Goal: Task Accomplishment & Management: Complete application form

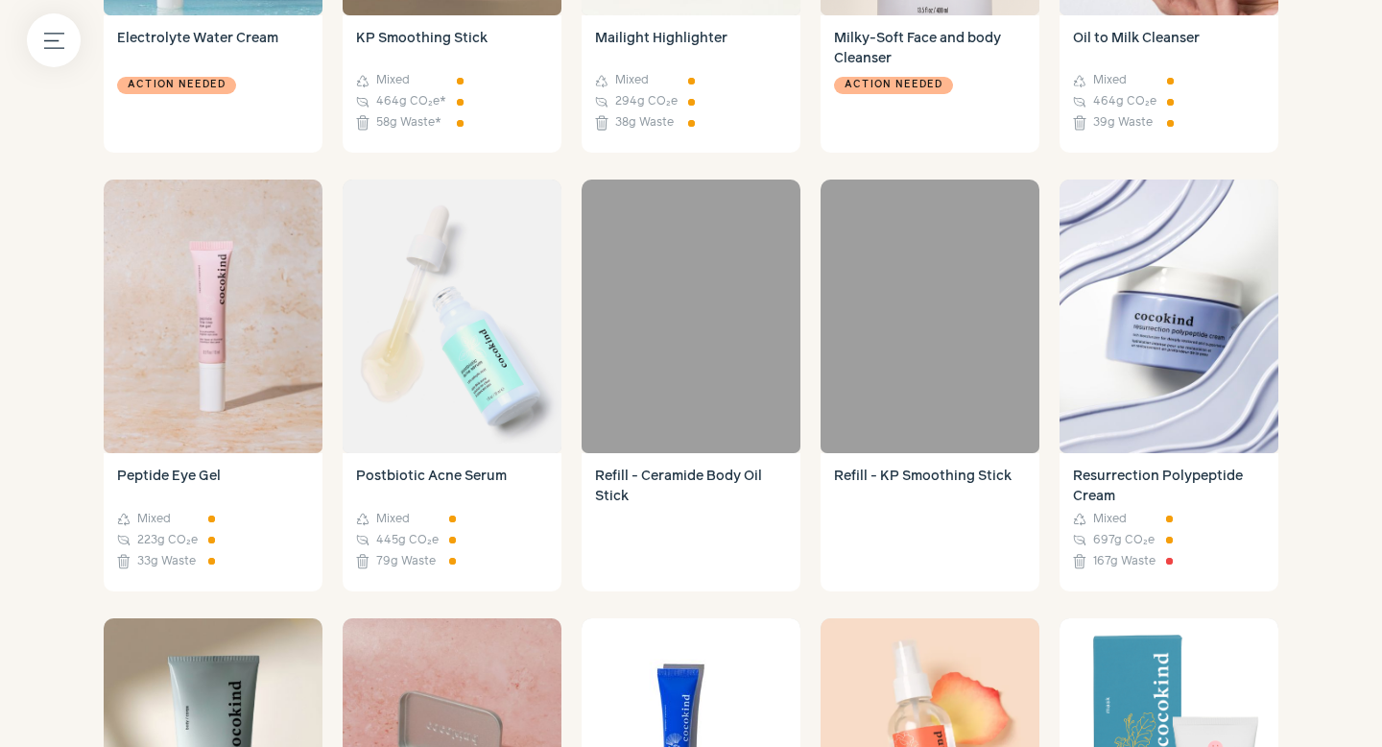
scroll to position [1869, 0]
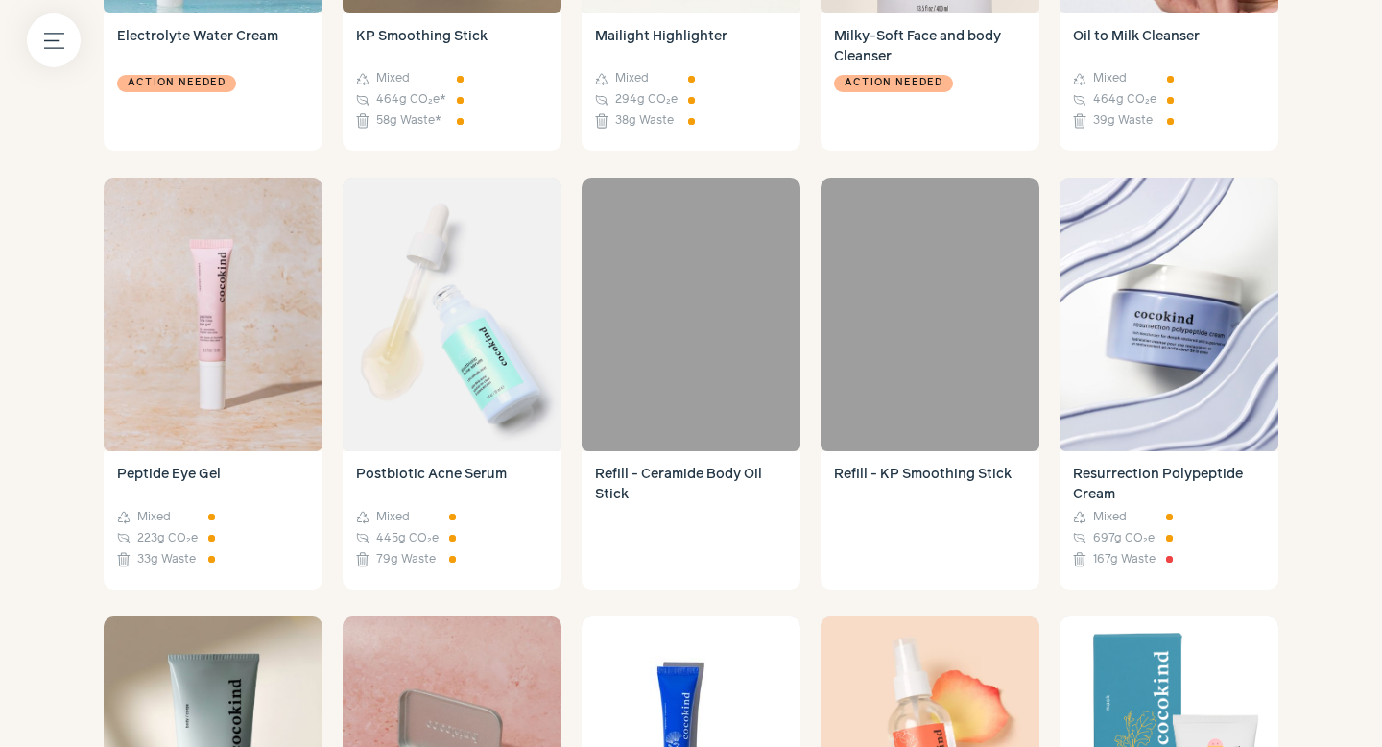
click at [923, 107] on div "Action needed" at bounding box center [930, 103] width 192 height 67
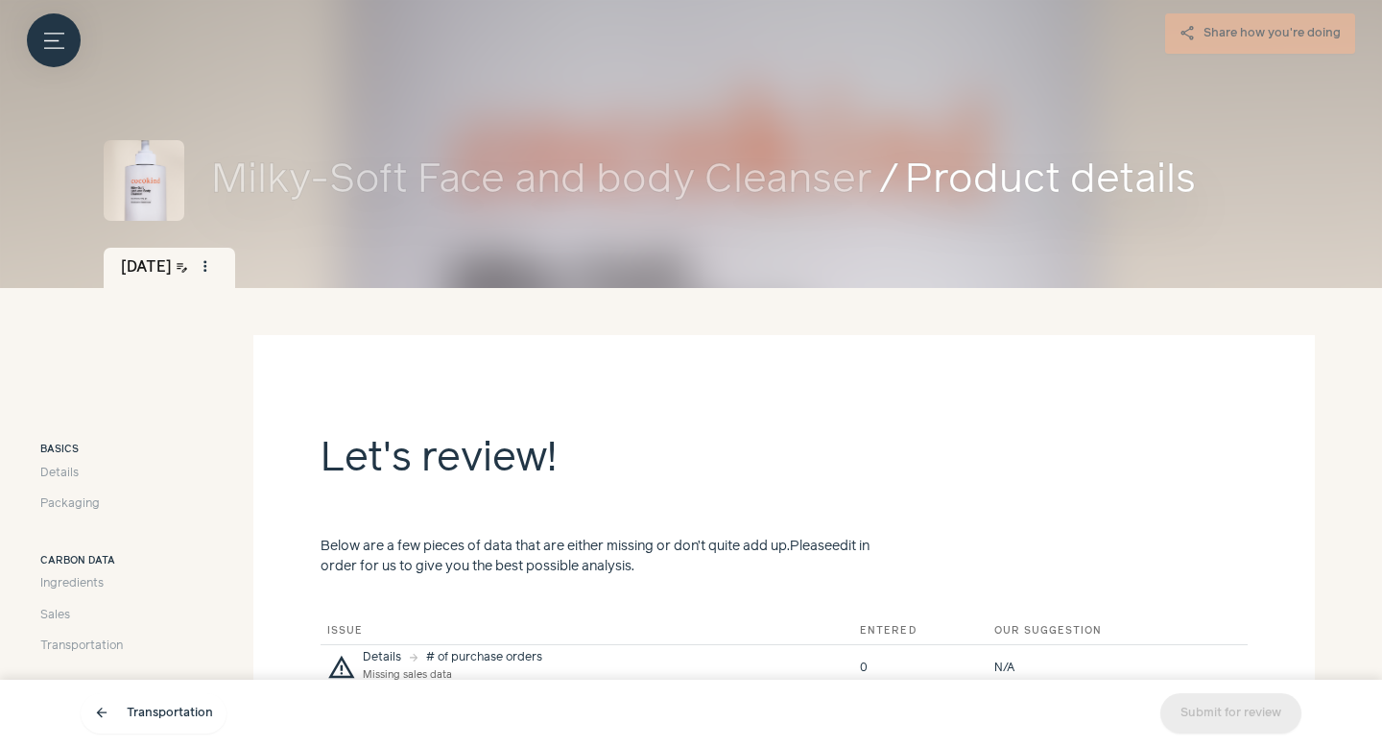
scroll to position [271, 0]
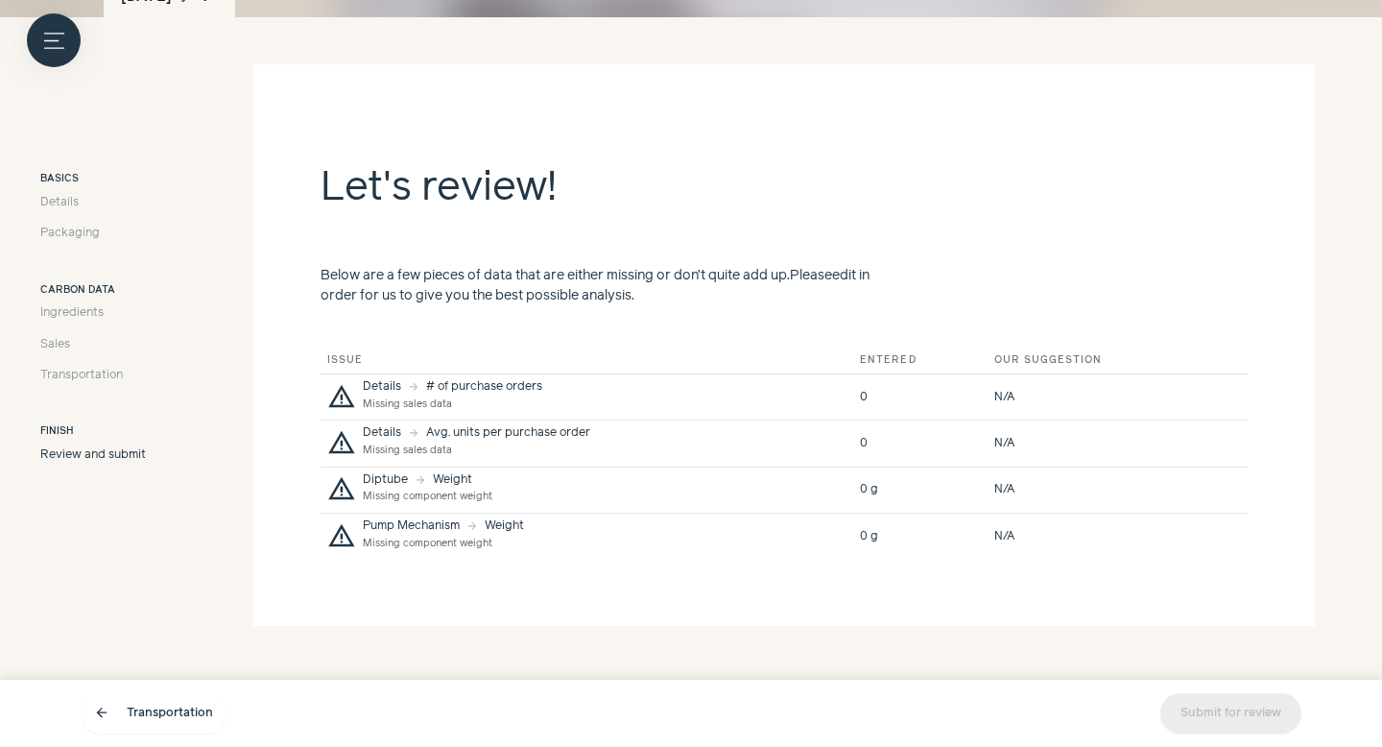
click at [636, 396] on div "warning Details arrow_forward # of purchase orders Missing sales data" at bounding box center [586, 397] width 519 height 32
click at [1061, 400] on div "N/A" at bounding box center [1104, 397] width 221 height 17
click at [421, 396] on div "Missing sales data" at bounding box center [452, 404] width 179 height 17
click at [63, 340] on span "Sales" at bounding box center [55, 344] width 30 height 17
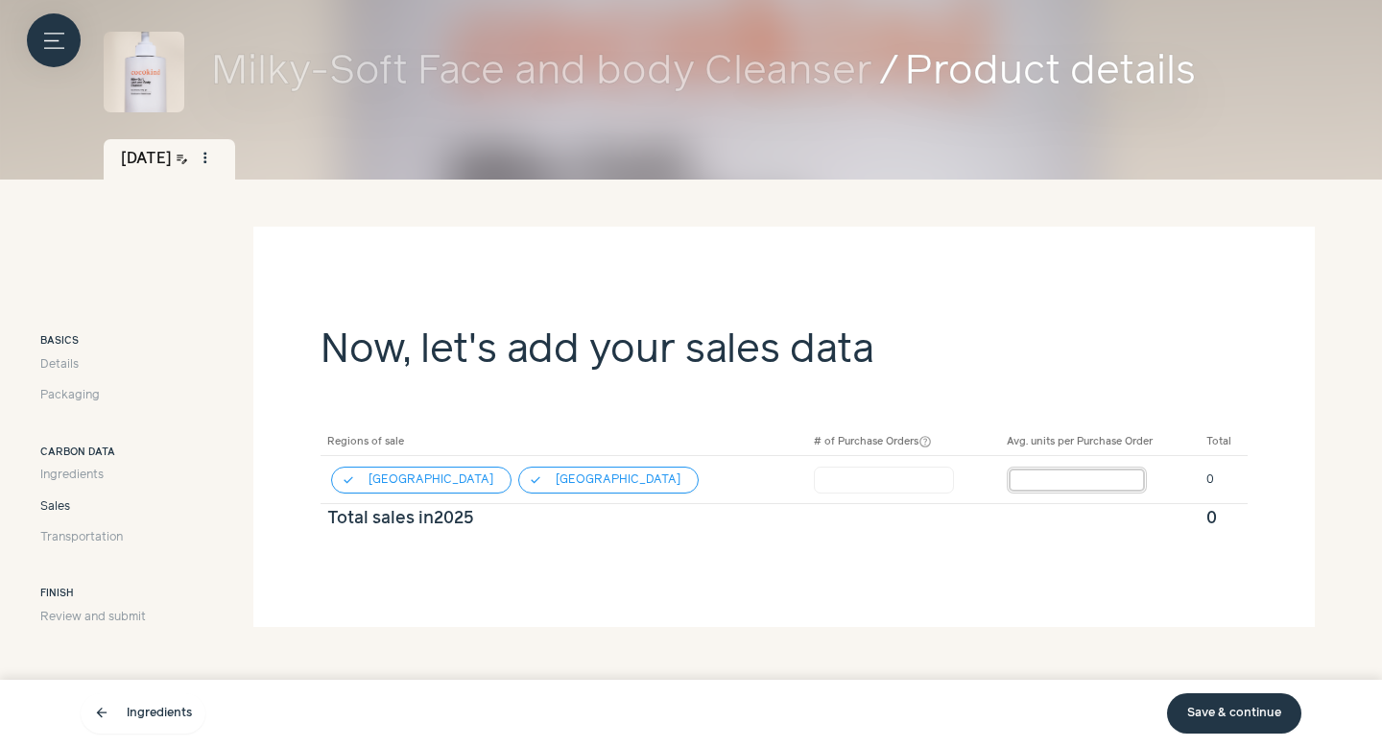
drag, startPoint x: 976, startPoint y: 474, endPoint x: 949, endPoint y: 474, distance: 26.9
click at [1000, 474] on td "* warning" at bounding box center [1100, 480] width 200 height 48
click at [814, 474] on input "*" at bounding box center [884, 479] width 140 height 27
type input "*"
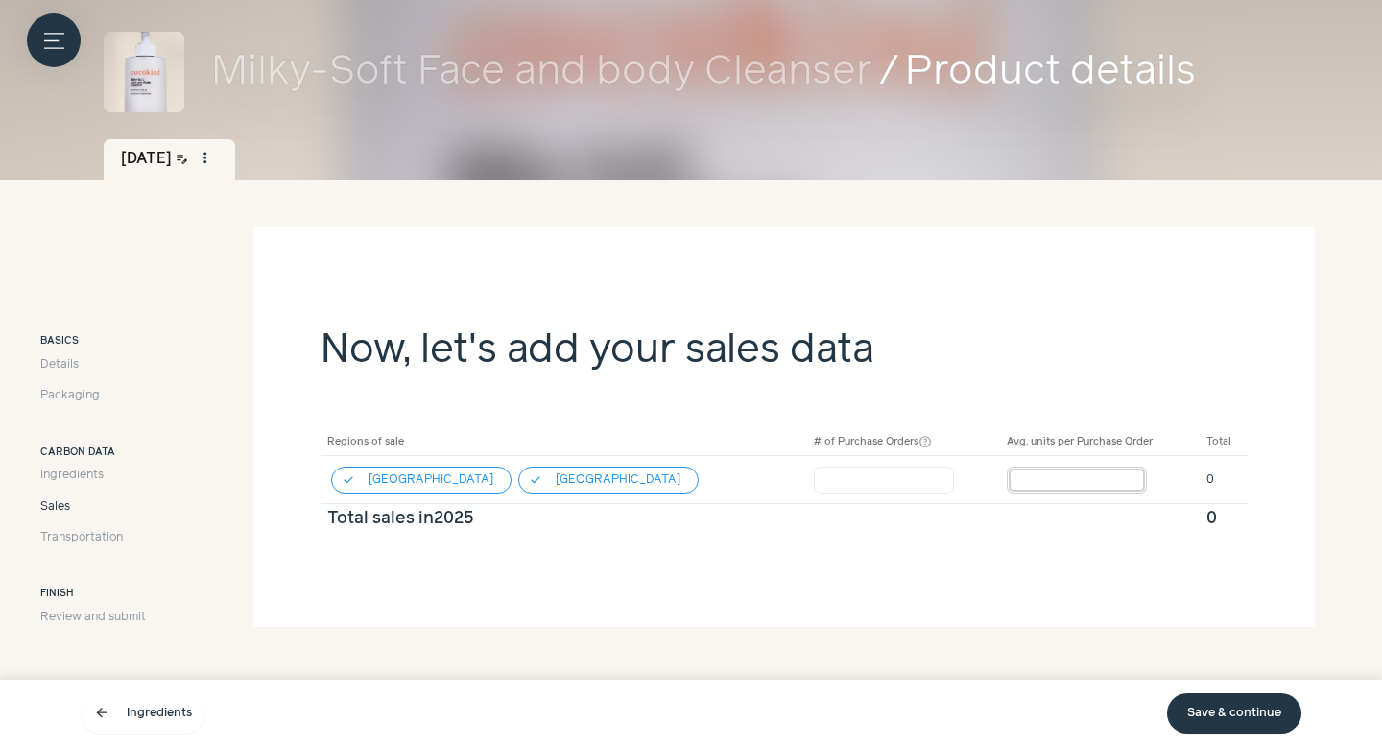
click at [1007, 471] on input "*" at bounding box center [1077, 479] width 140 height 27
click at [814, 474] on input "*" at bounding box center [884, 479] width 140 height 27
type input "*"
click at [1007, 482] on input "*" at bounding box center [1077, 479] width 140 height 27
click at [972, 480] on input "*****" at bounding box center [1042, 479] width 140 height 27
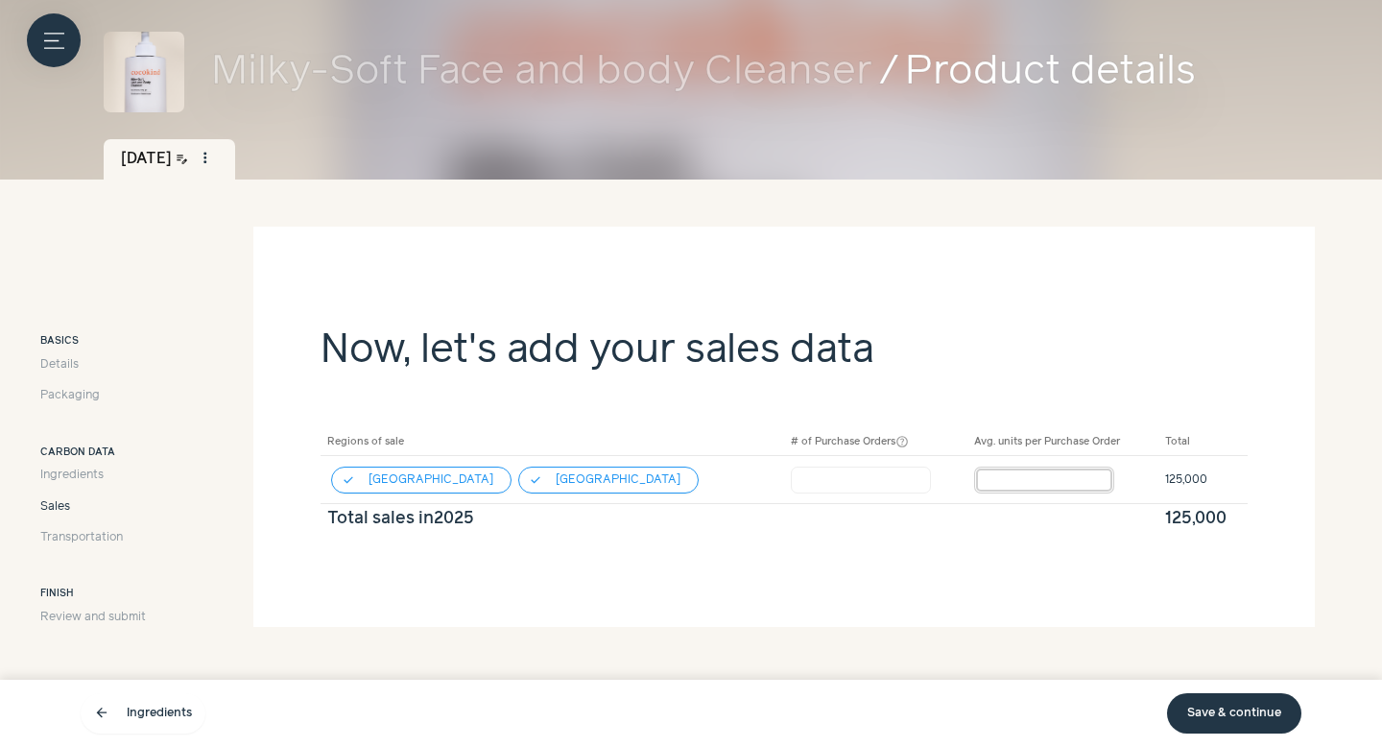
type input "*****"
click at [791, 479] on input "*" at bounding box center [861, 479] width 140 height 27
type input "*"
click at [858, 562] on section "Now, let's add your sales data Regions of sale # of Purchase Orders help_outlin…" at bounding box center [783, 413] width 1061 height 375
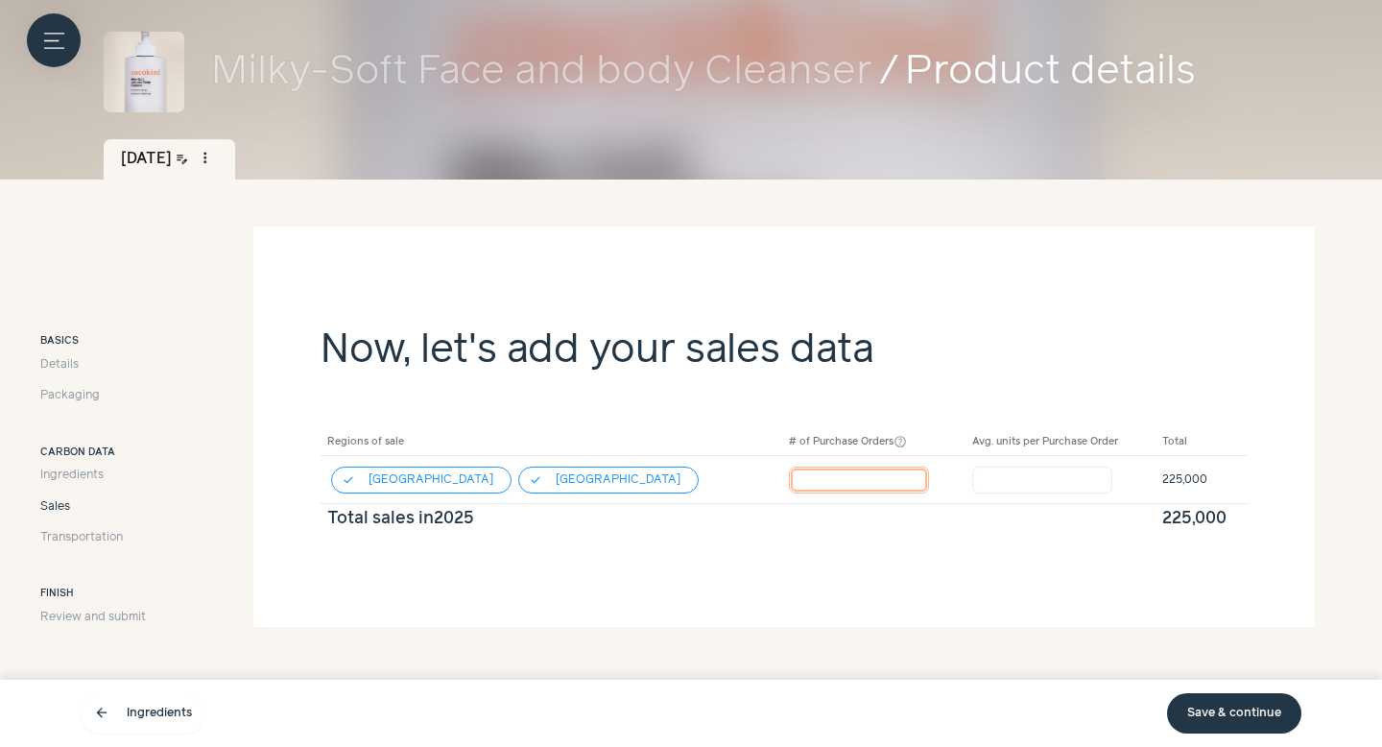
click at [789, 480] on input "*" at bounding box center [859, 479] width 140 height 27
type input "*"
click at [1223, 622] on div "Now, let's add your sales data Regions of sale # of Purchase Orders help_outlin…" at bounding box center [783, 426] width 1061 height 400
click at [1255, 721] on link "Save & continue" at bounding box center [1234, 713] width 134 height 40
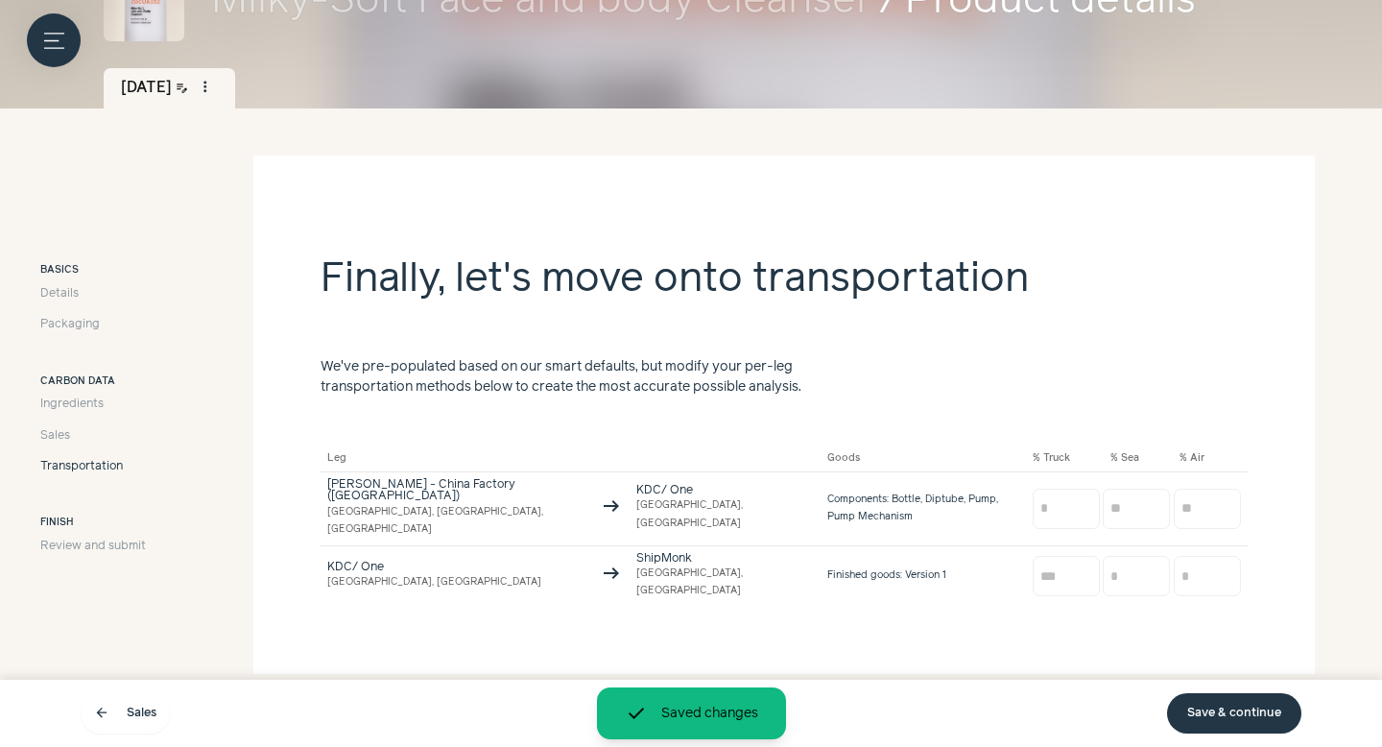
scroll to position [183, 0]
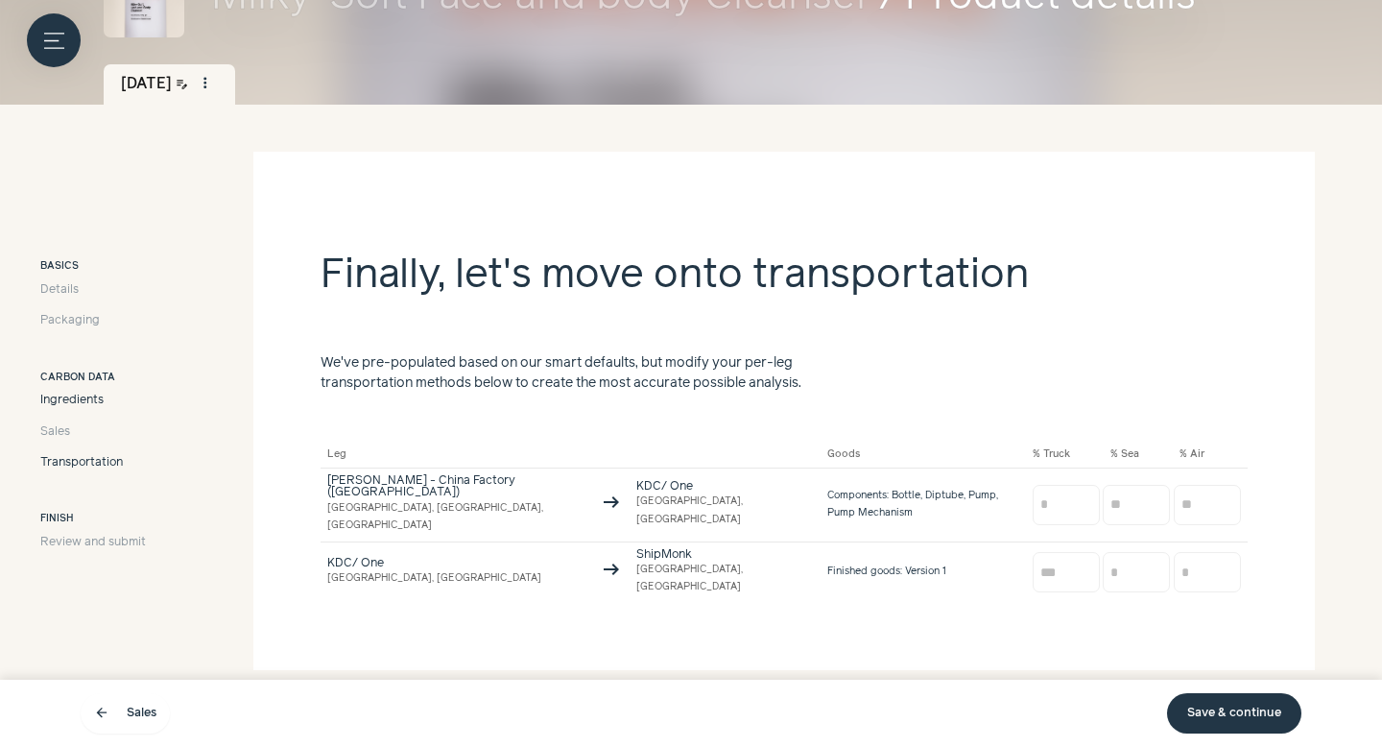
click at [89, 401] on span "Ingredients" at bounding box center [71, 400] width 63 height 17
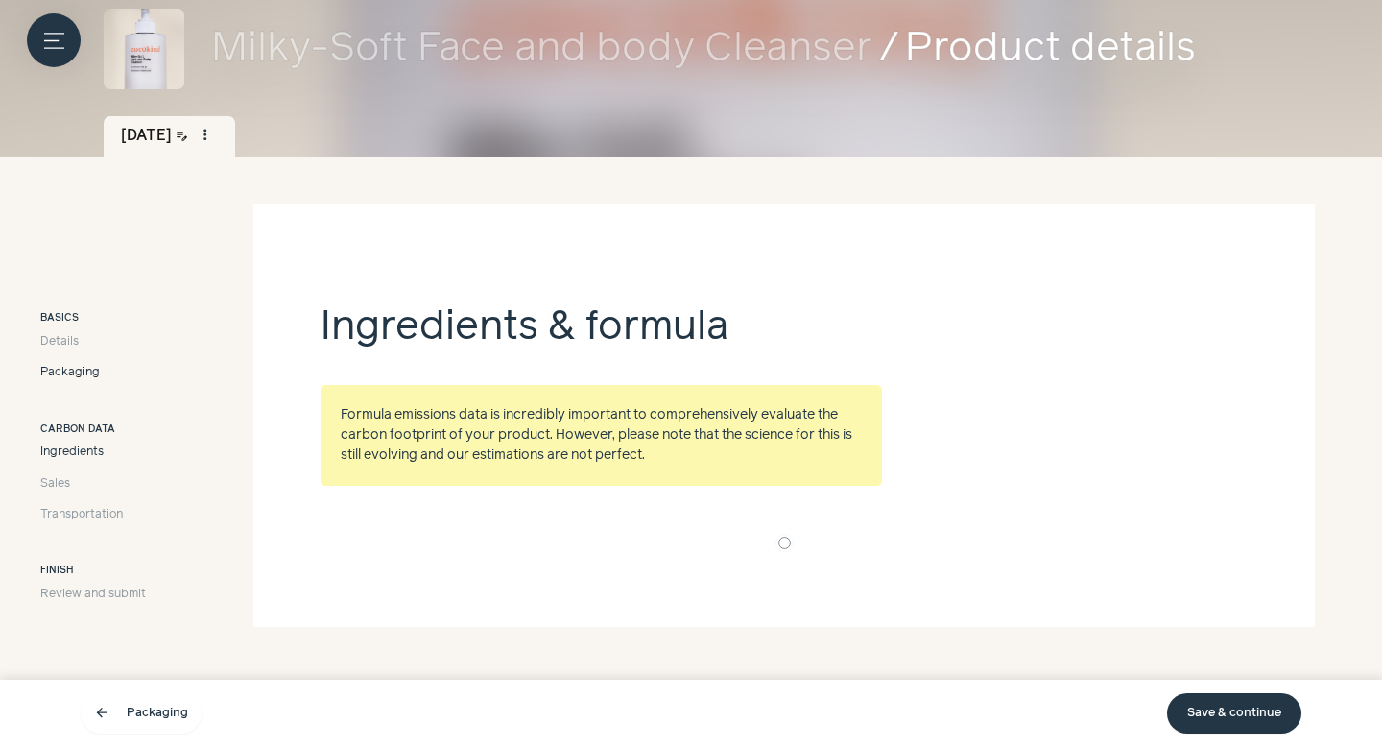
click at [73, 376] on span "Packaging" at bounding box center [69, 372] width 59 height 17
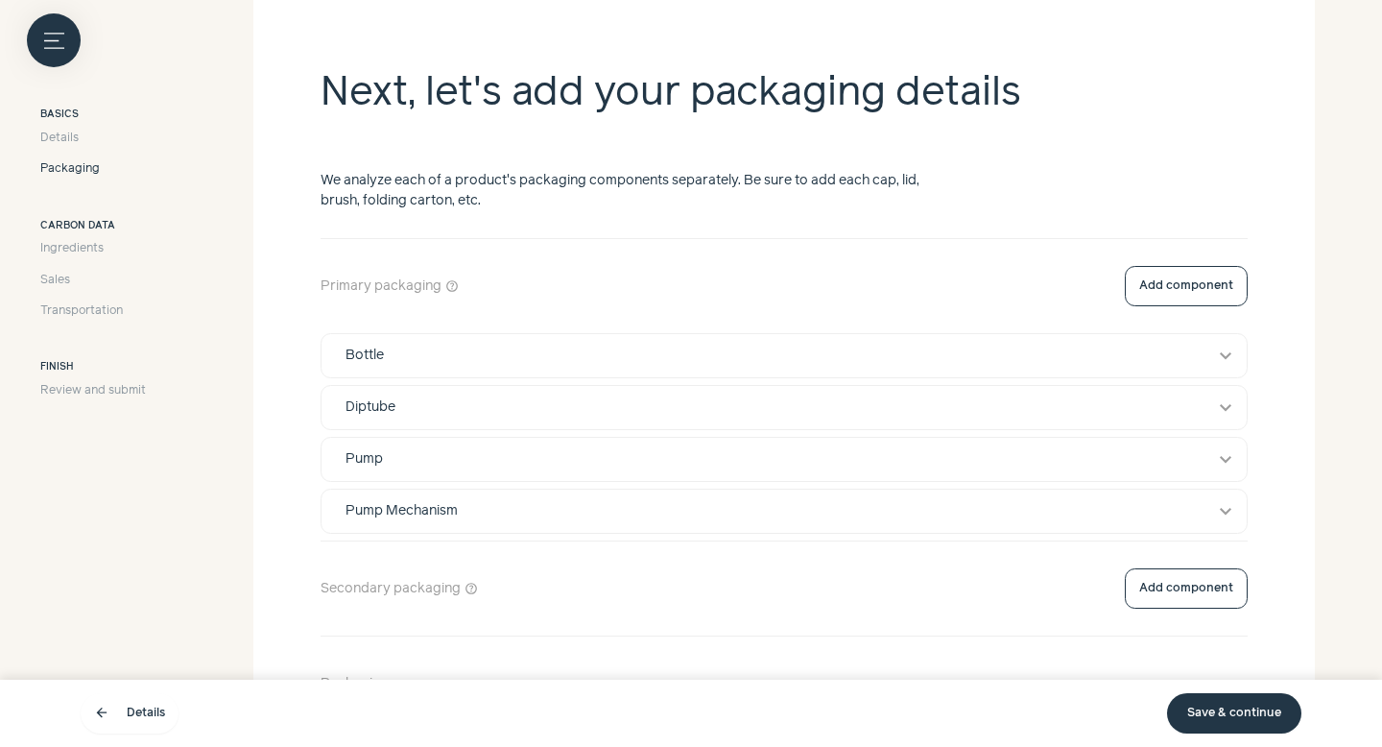
scroll to position [530, 0]
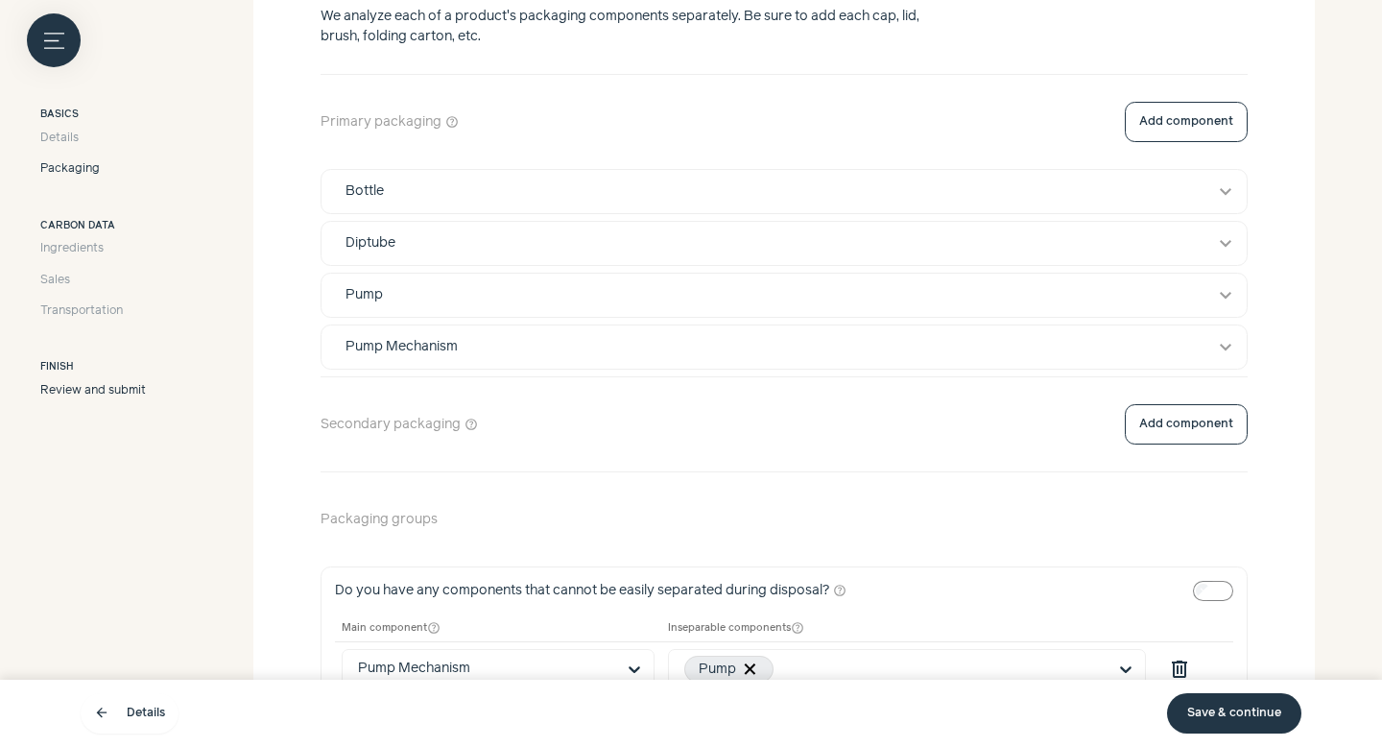
click at [94, 386] on span "Review and submit" at bounding box center [93, 390] width 106 height 17
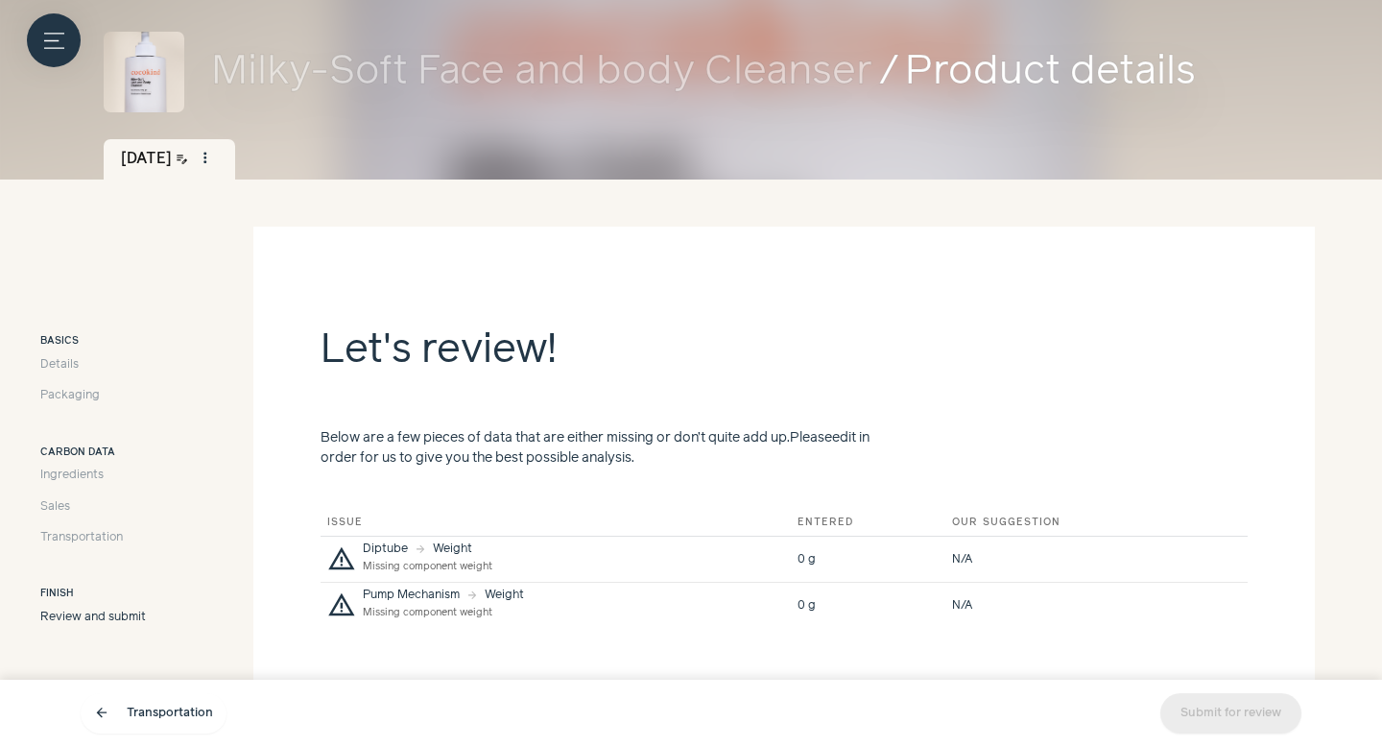
scroll to position [178, 0]
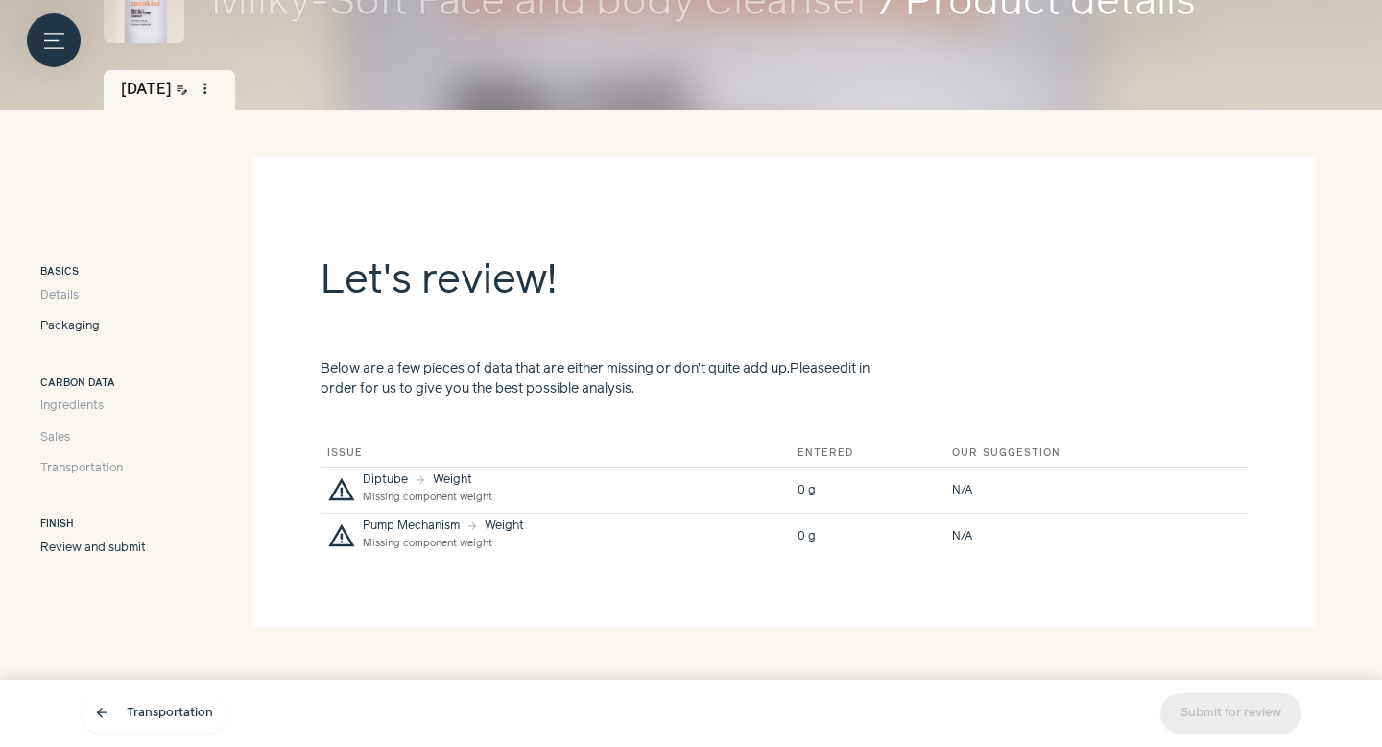
click at [91, 325] on span "Packaging" at bounding box center [69, 326] width 59 height 17
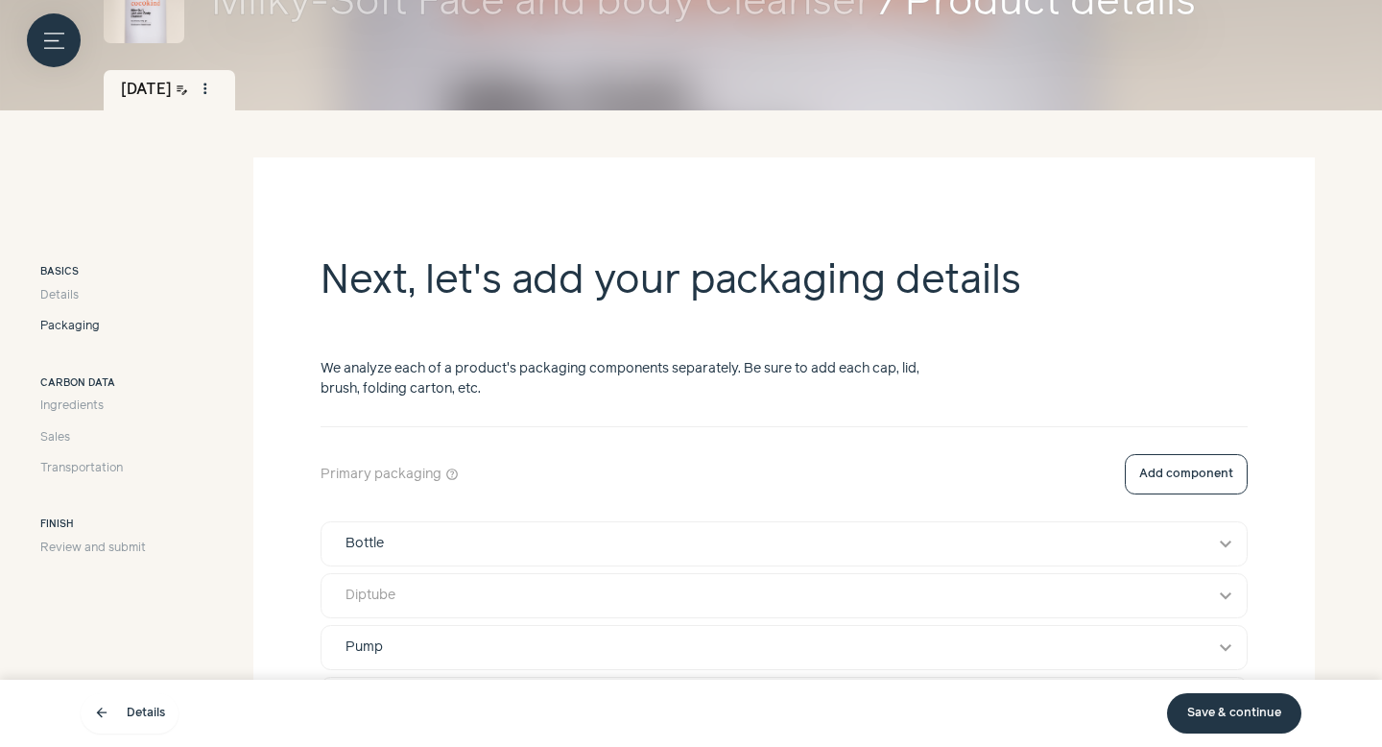
click at [505, 598] on div "Diptube" at bounding box center [766, 595] width 868 height 20
click at [517, 542] on div "Bottle" at bounding box center [766, 544] width 868 height 20
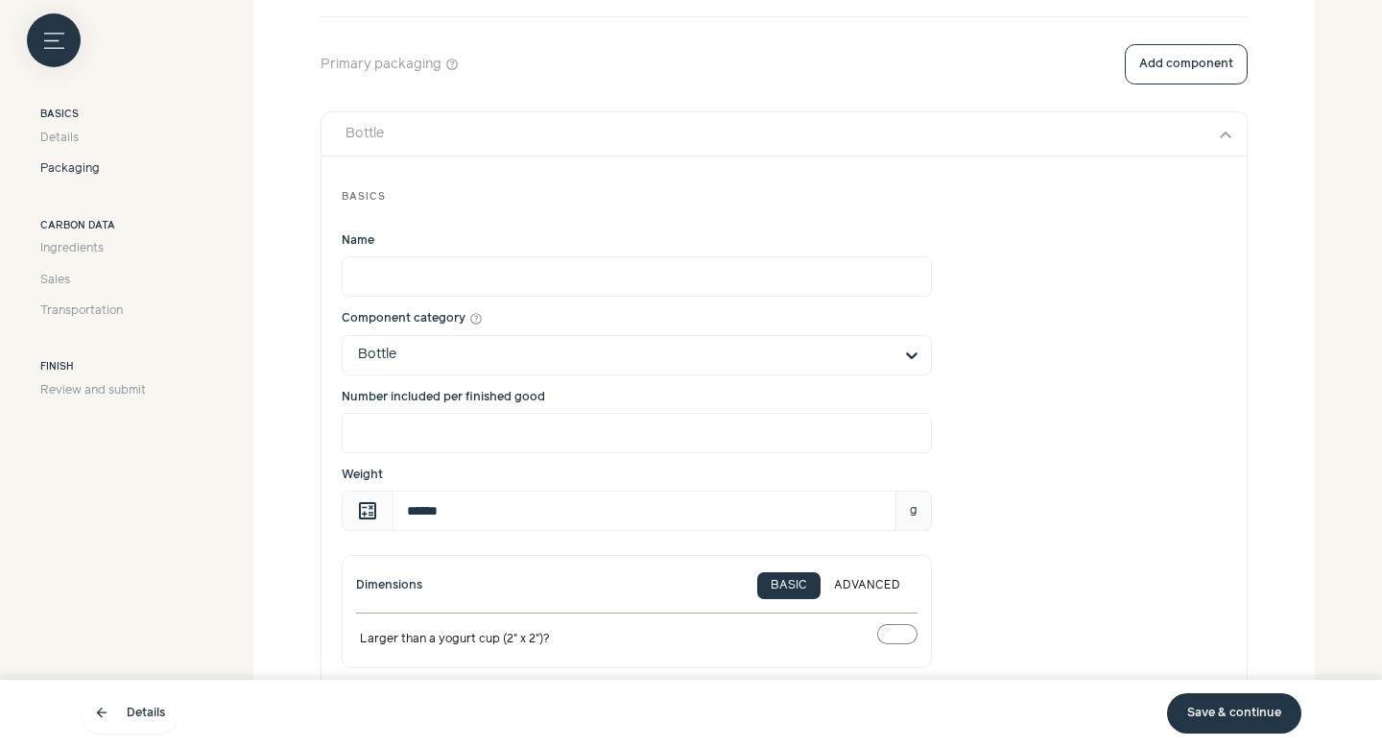
scroll to position [589, 0]
click at [701, 134] on div "Bottle" at bounding box center [766, 132] width 868 height 20
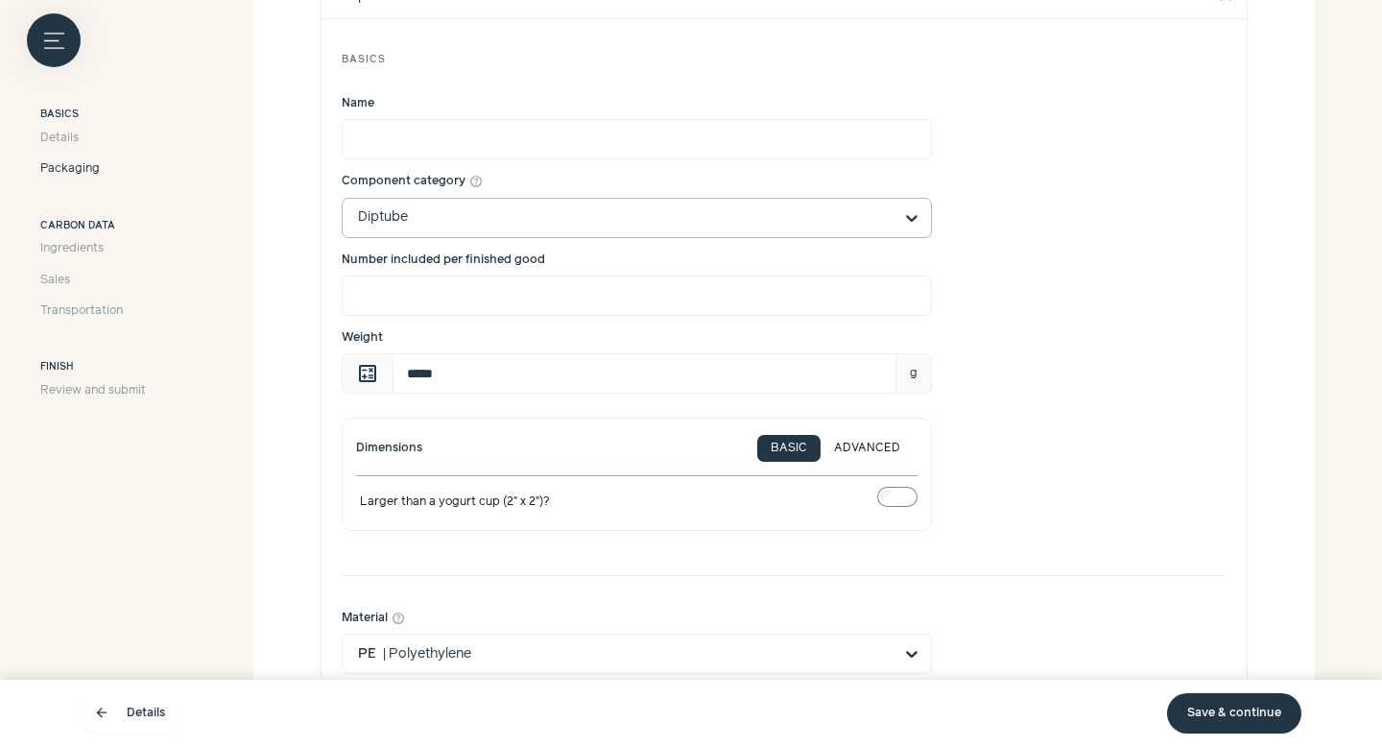
scroll to position [866, 0]
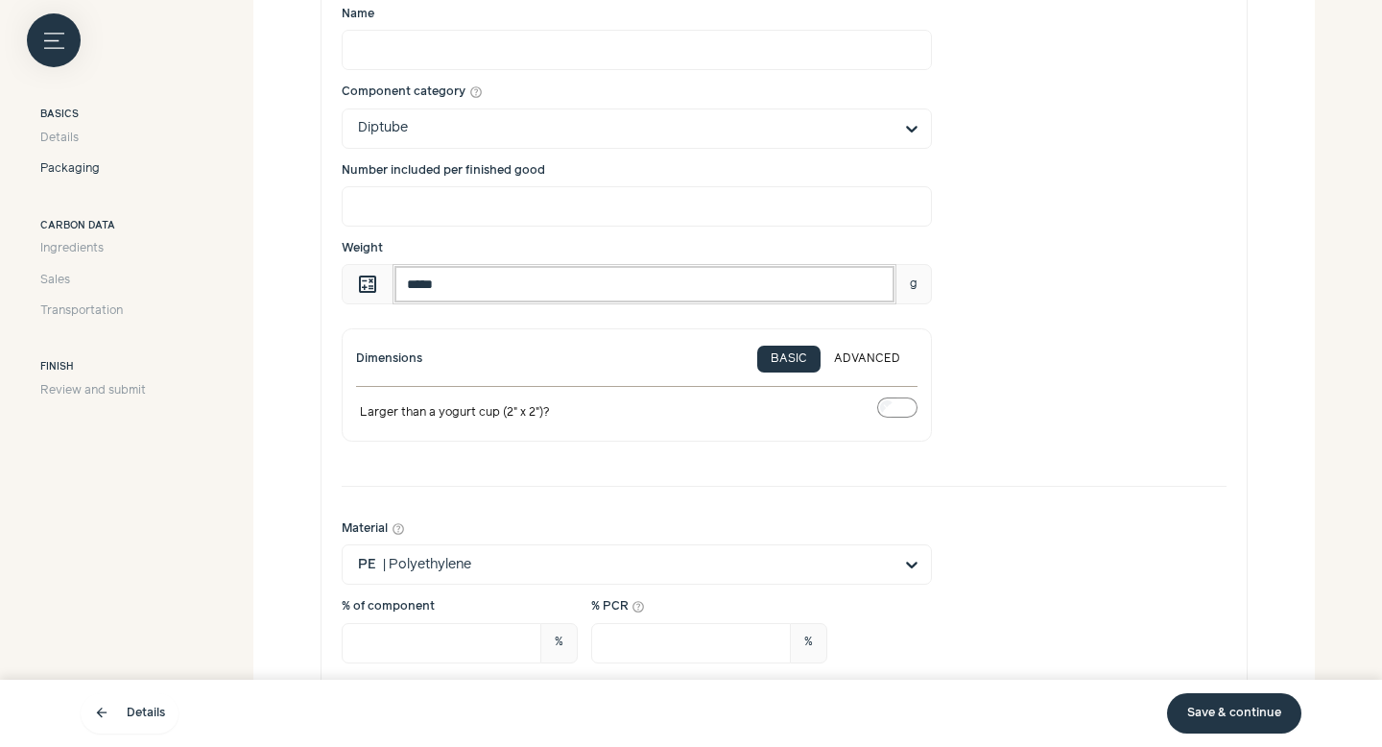
click at [421, 287] on input "*****" at bounding box center [644, 284] width 504 height 40
drag, startPoint x: 416, startPoint y: 284, endPoint x: 488, endPoint y: 284, distance: 72.0
click at [488, 284] on input "*****" at bounding box center [644, 284] width 504 height 40
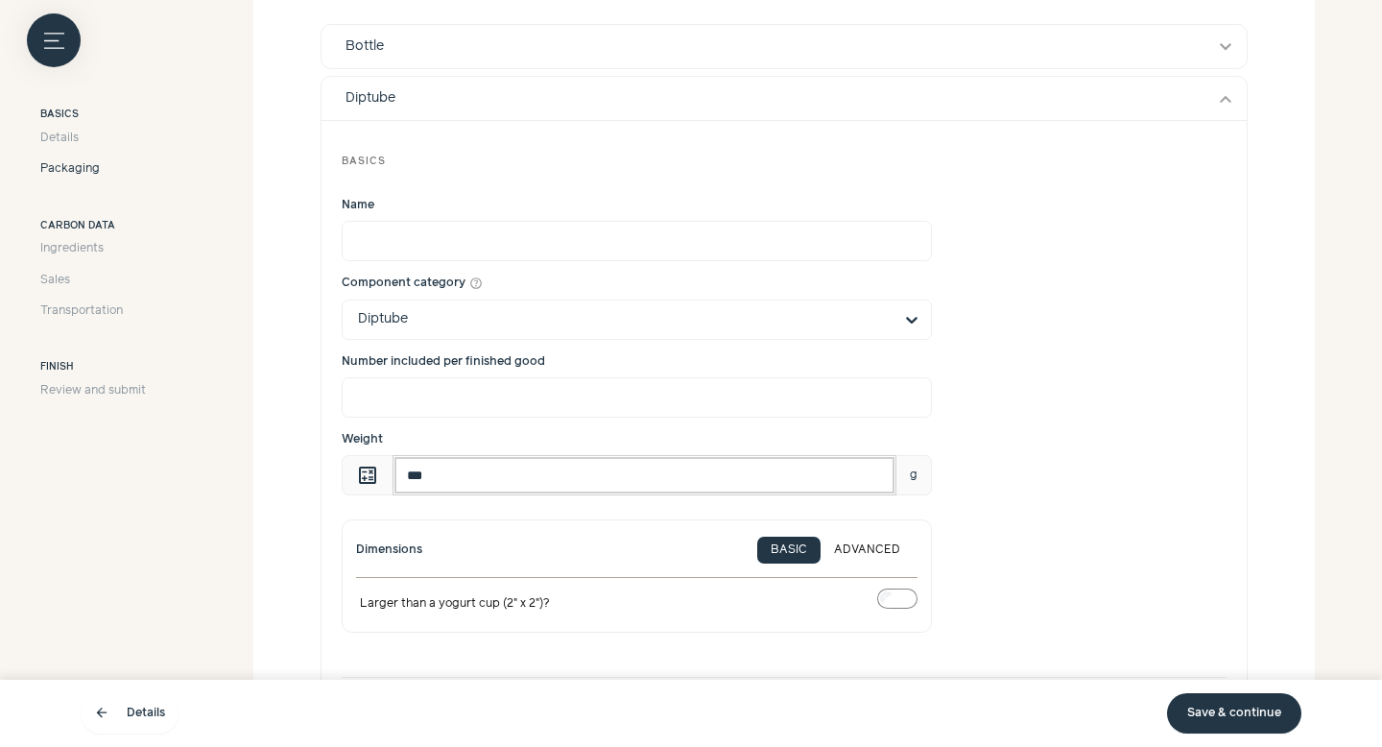
scroll to position [602, 0]
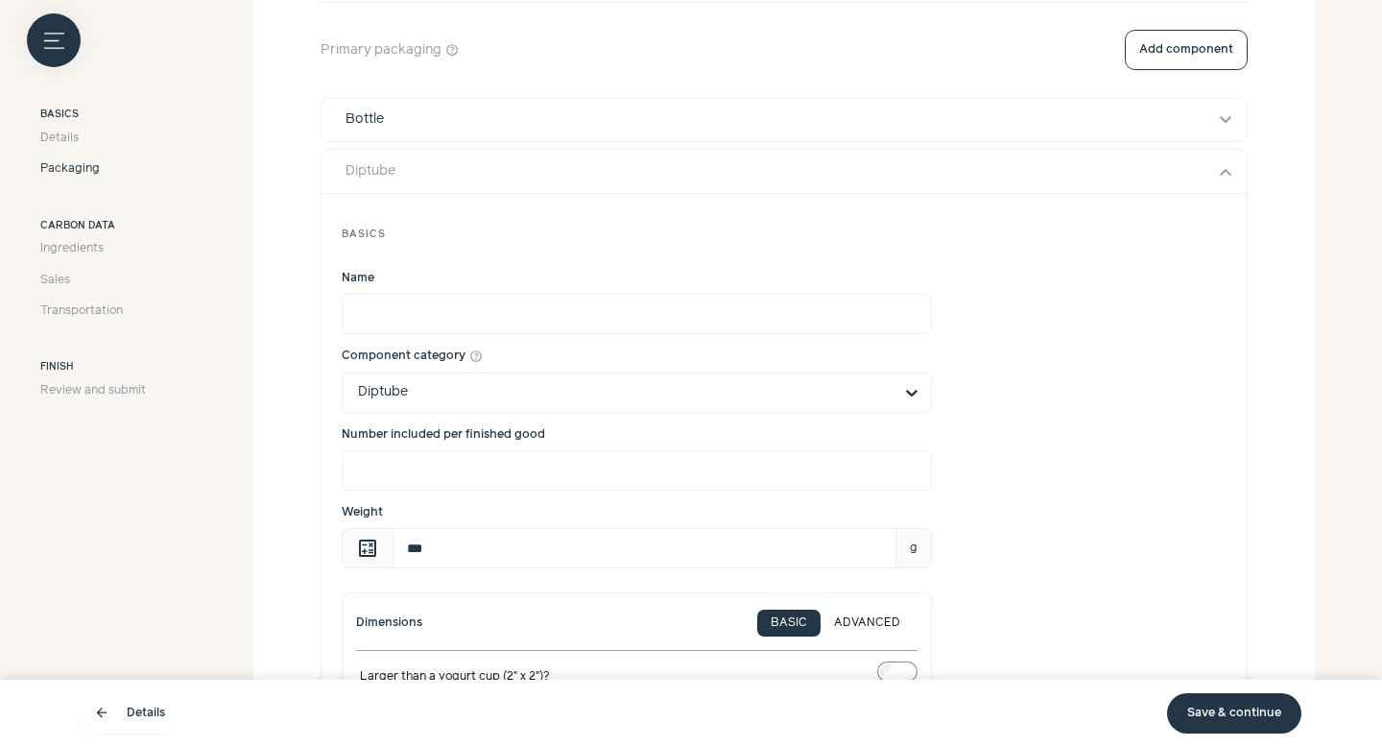
type input "***"
click at [569, 174] on div "Diptube" at bounding box center [766, 171] width 868 height 20
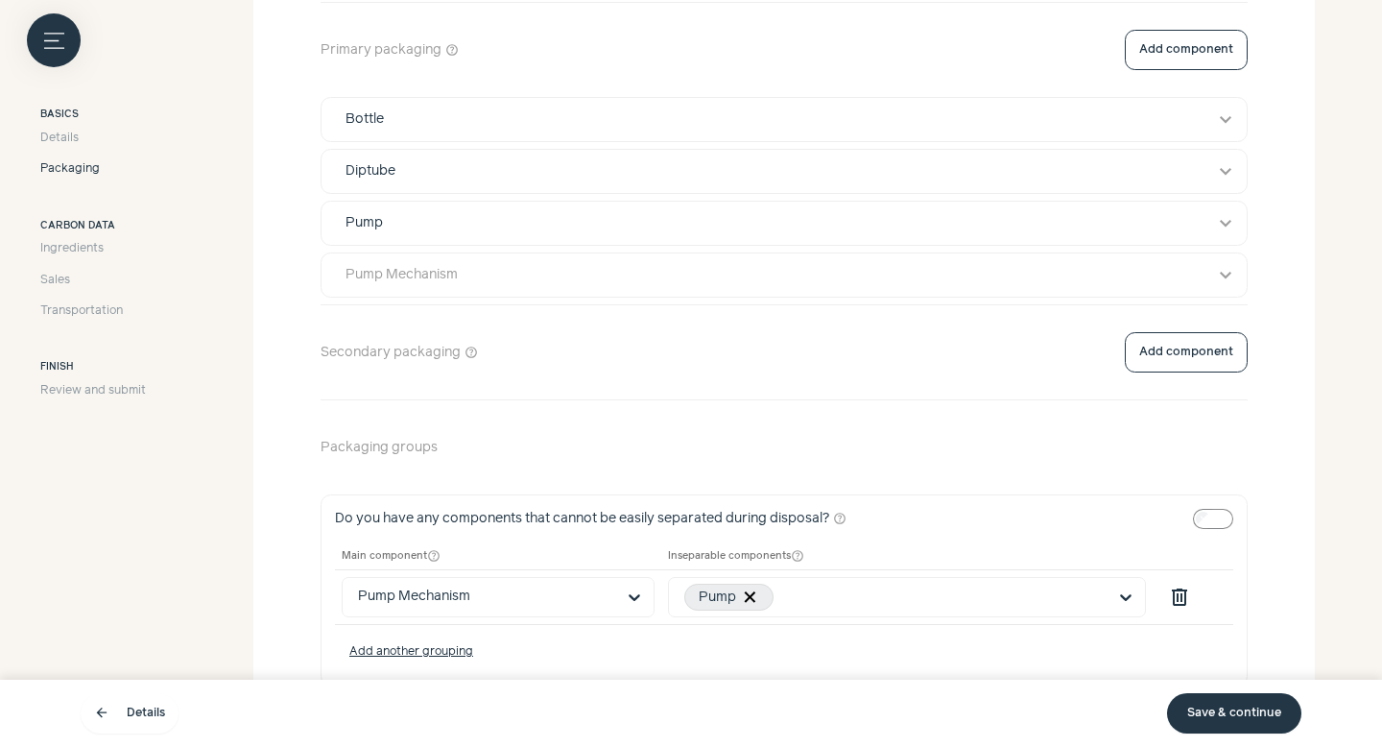
click at [504, 288] on button "Pump Mechanism expand_more" at bounding box center [783, 274] width 925 height 43
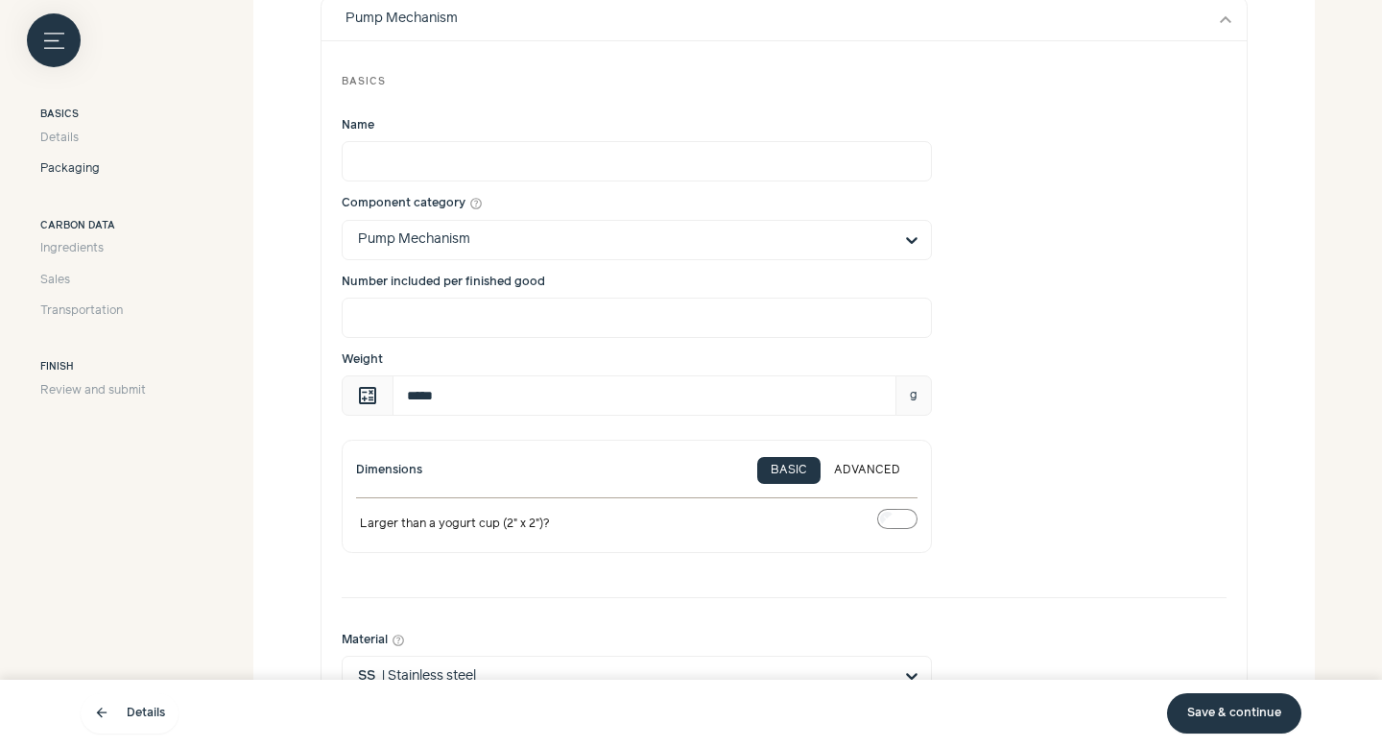
scroll to position [861, 0]
drag, startPoint x: 418, startPoint y: 389, endPoint x: 462, endPoint y: 389, distance: 43.2
click at [462, 389] on input "*****" at bounding box center [644, 392] width 504 height 40
type input "***"
click at [698, 20] on div "Pump Mechanism" at bounding box center [766, 16] width 868 height 20
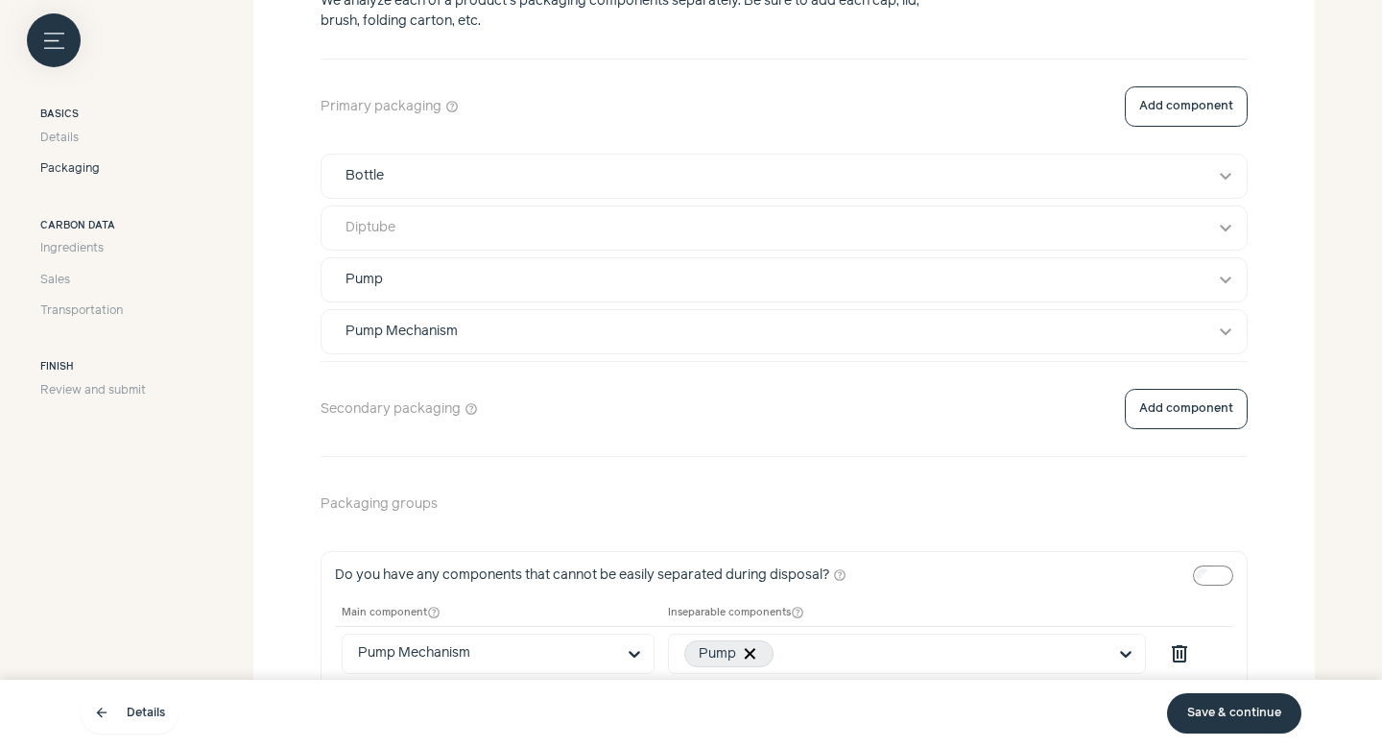
scroll to position [572, 0]
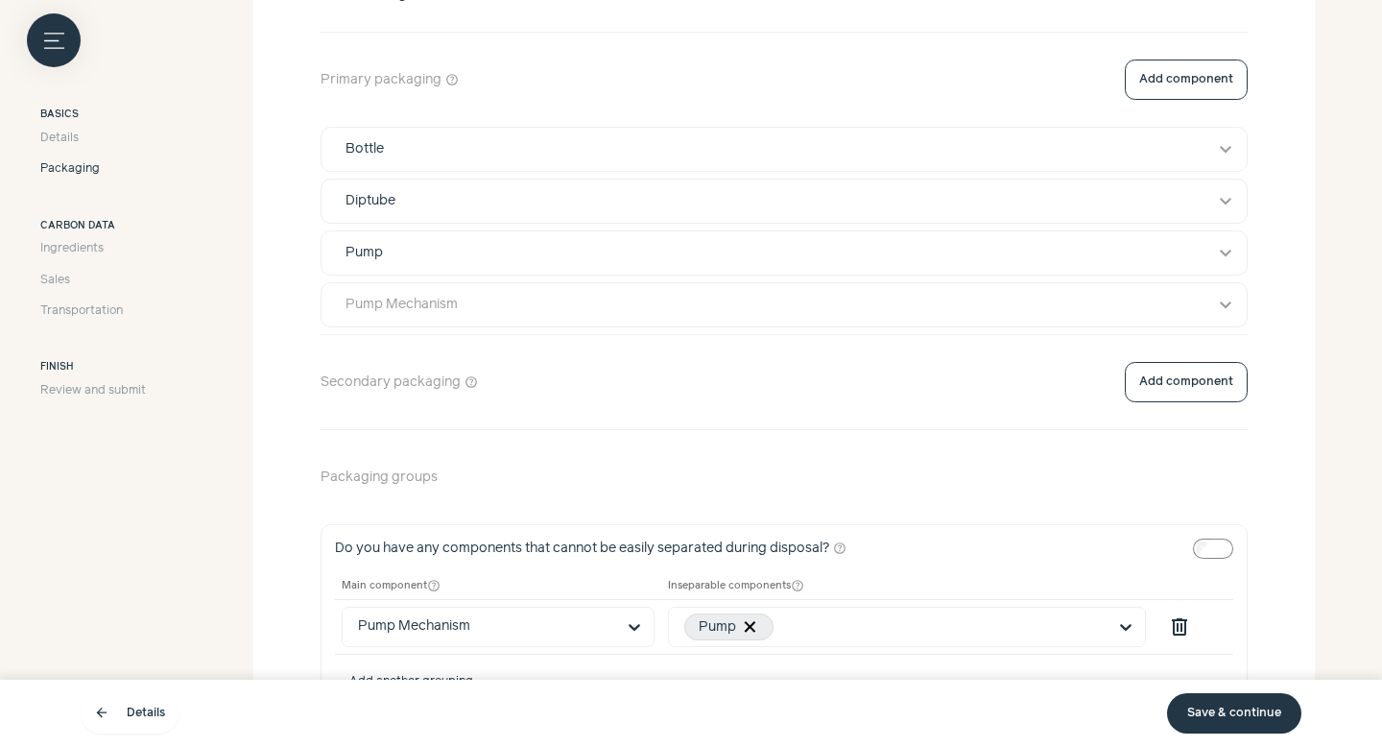
click at [462, 321] on button "Pump Mechanism expand_more" at bounding box center [783, 304] width 925 height 43
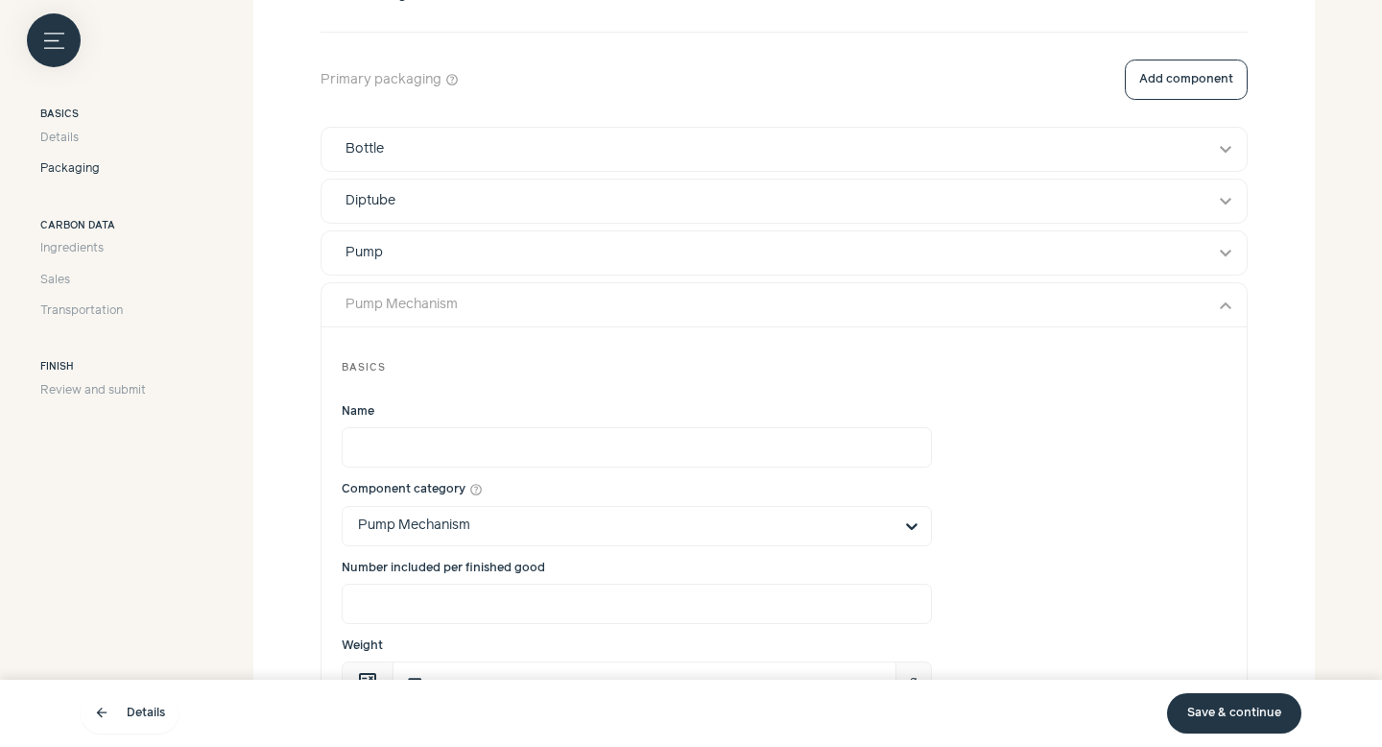
click at [464, 320] on button "Pump Mechanism expand_more" at bounding box center [783, 305] width 925 height 44
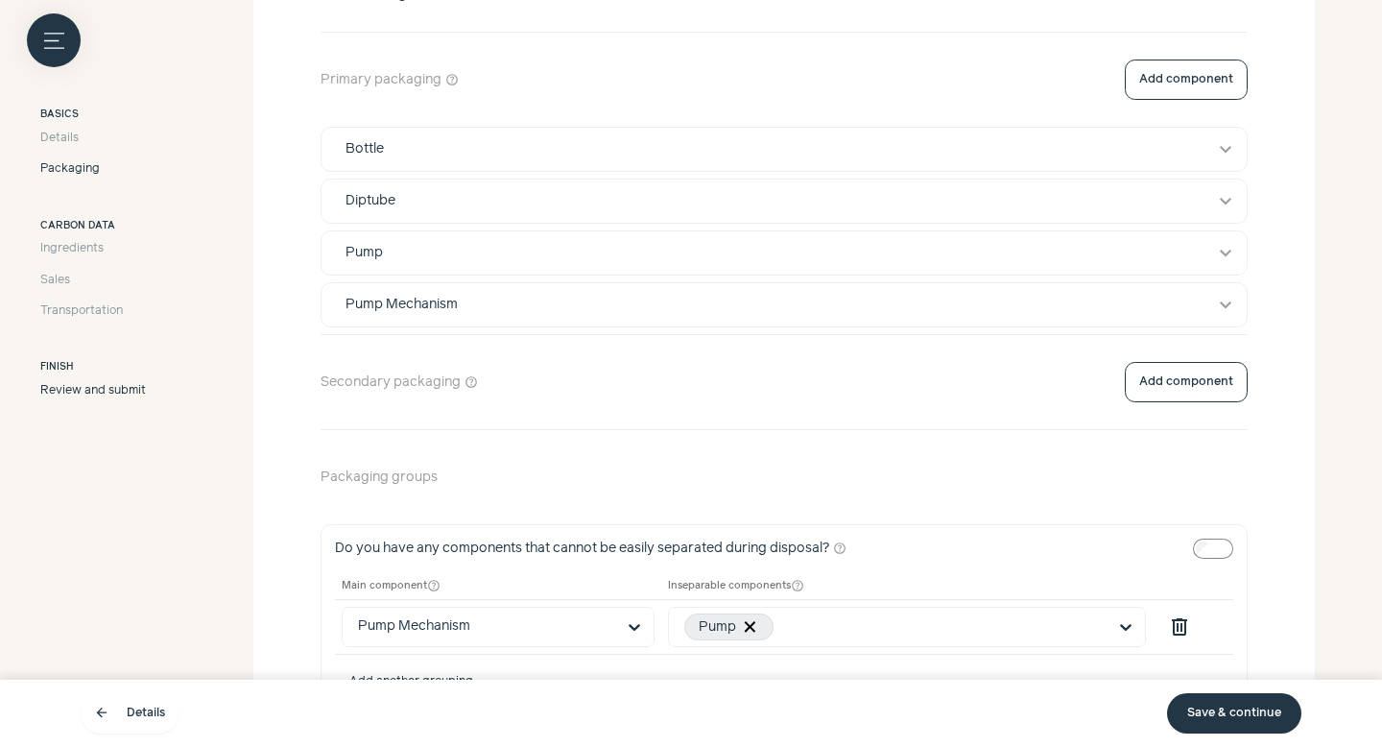
click at [141, 392] on span "Review and submit" at bounding box center [93, 390] width 106 height 17
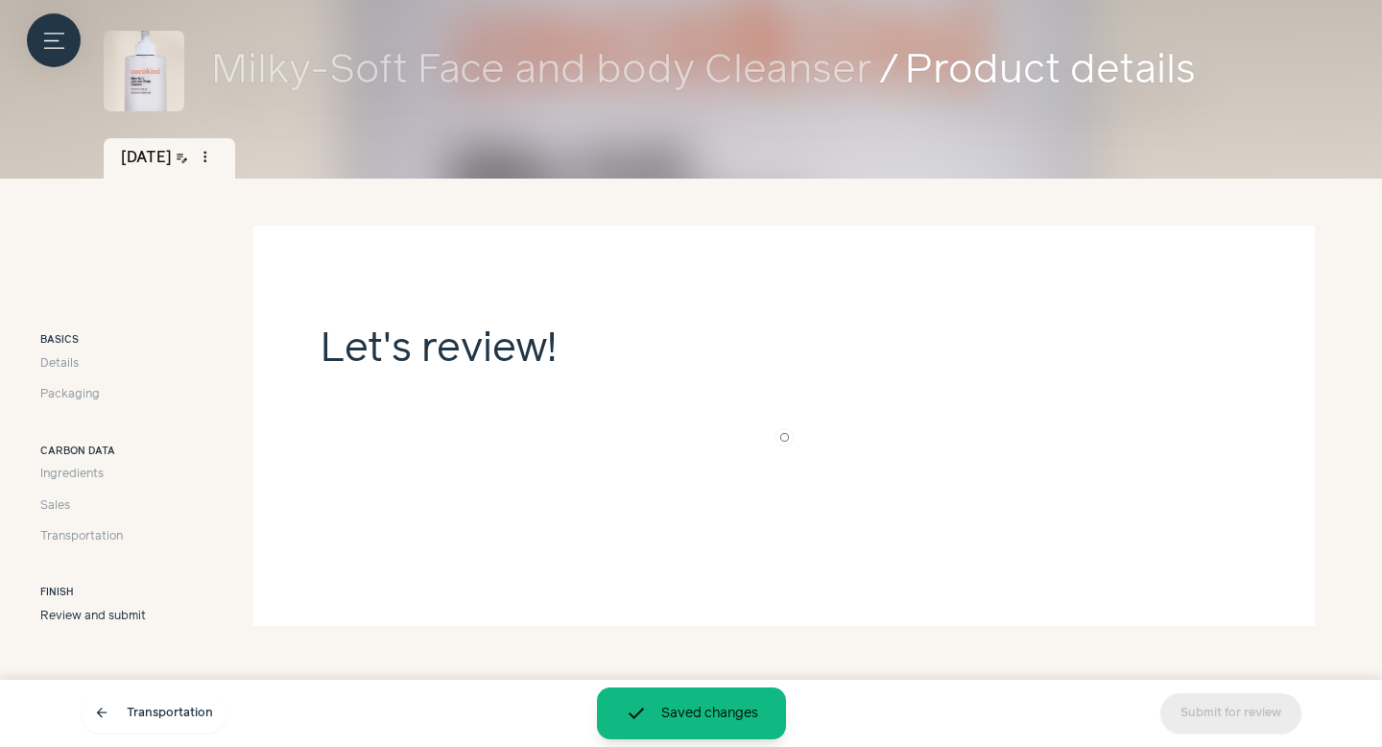
scroll to position [108, 0]
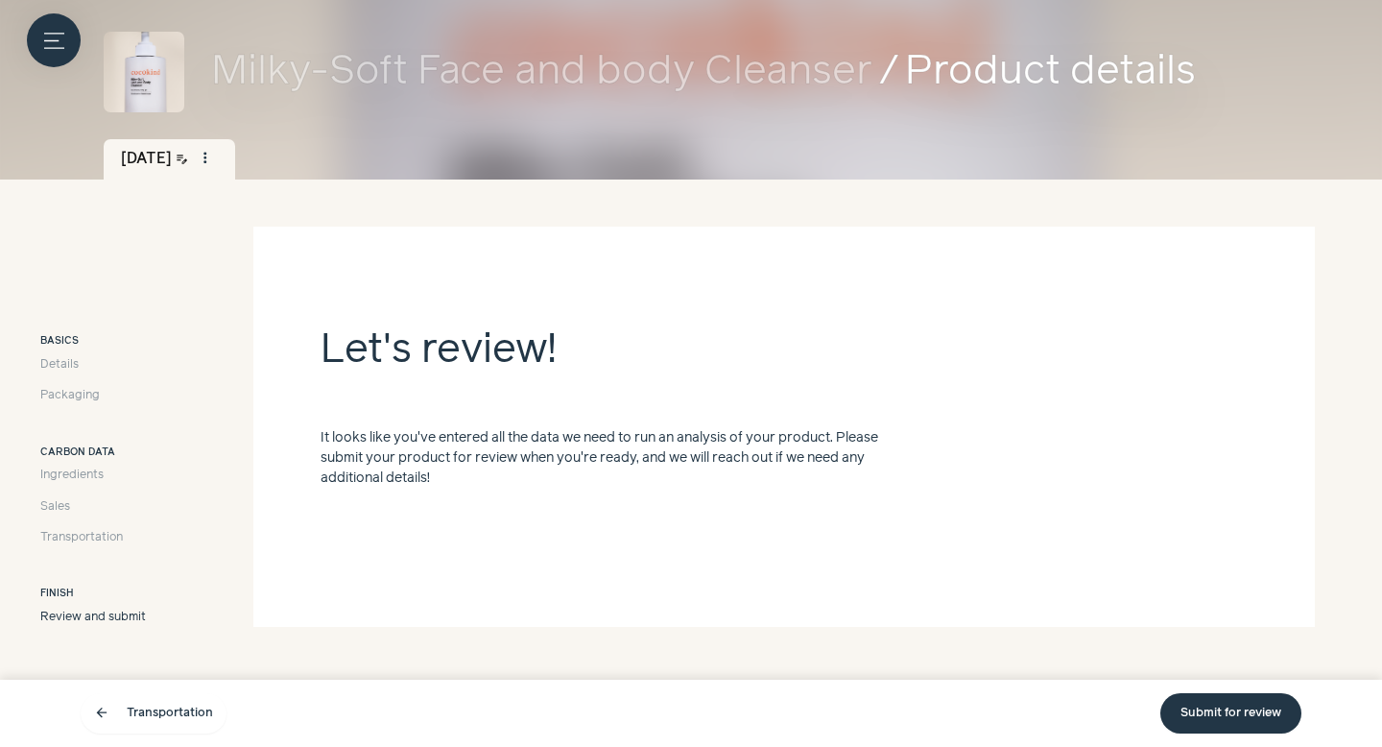
click at [1228, 711] on link "Submit for review" at bounding box center [1230, 713] width 141 height 40
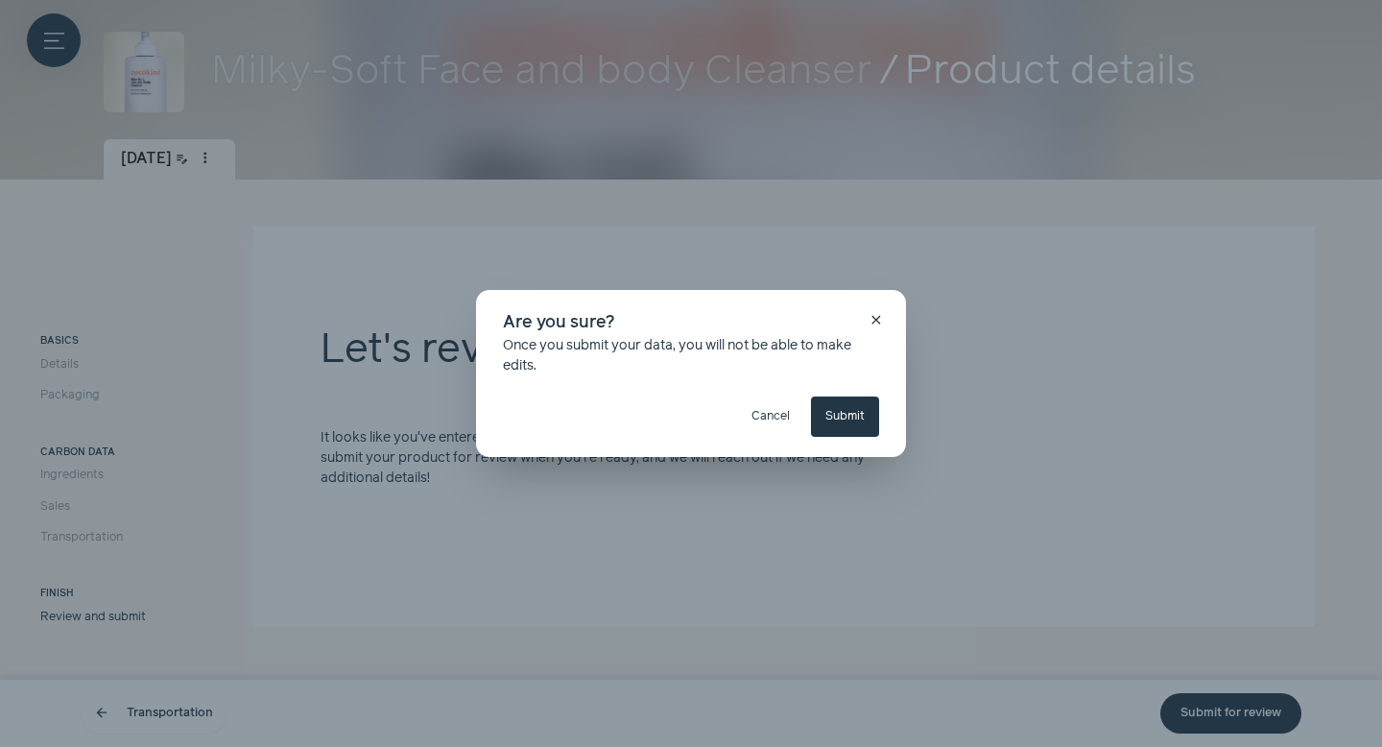
click at [844, 398] on button "Submit" at bounding box center [845, 416] width 68 height 40
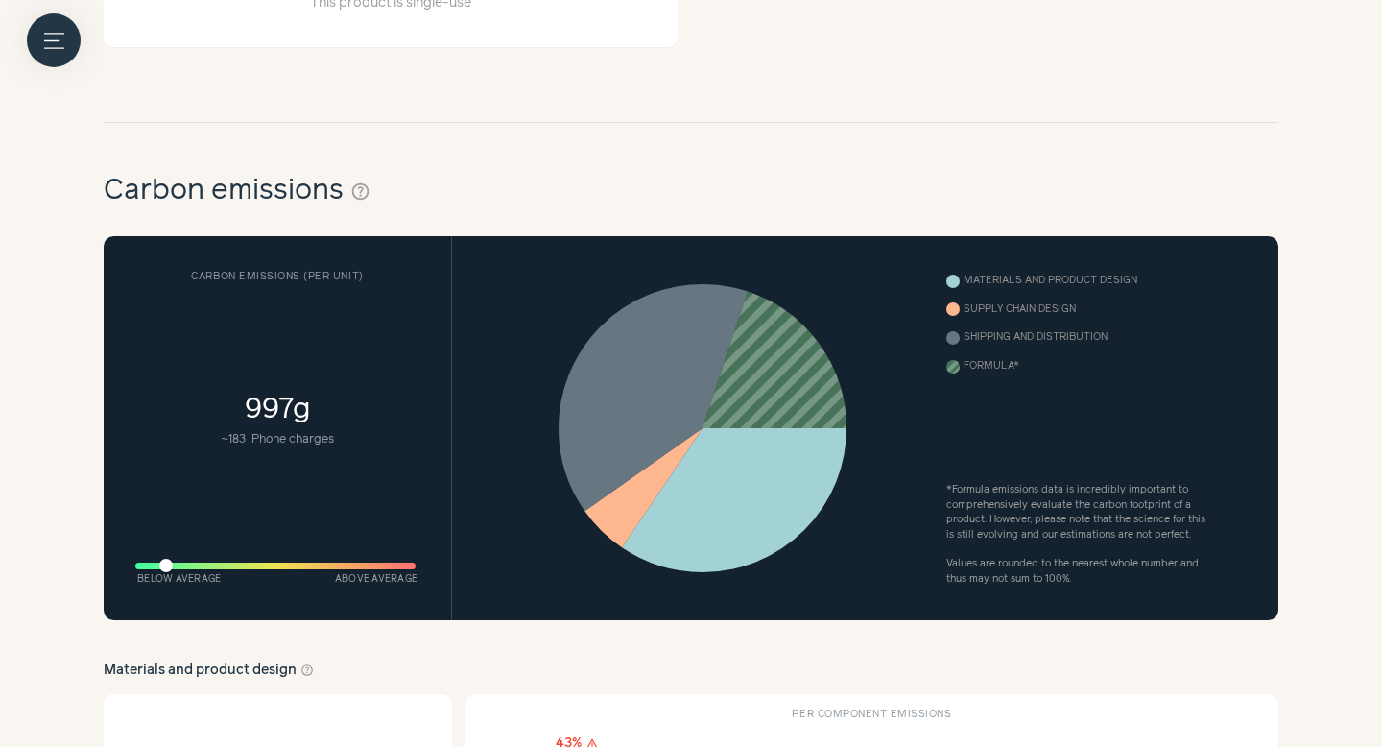
scroll to position [887, 0]
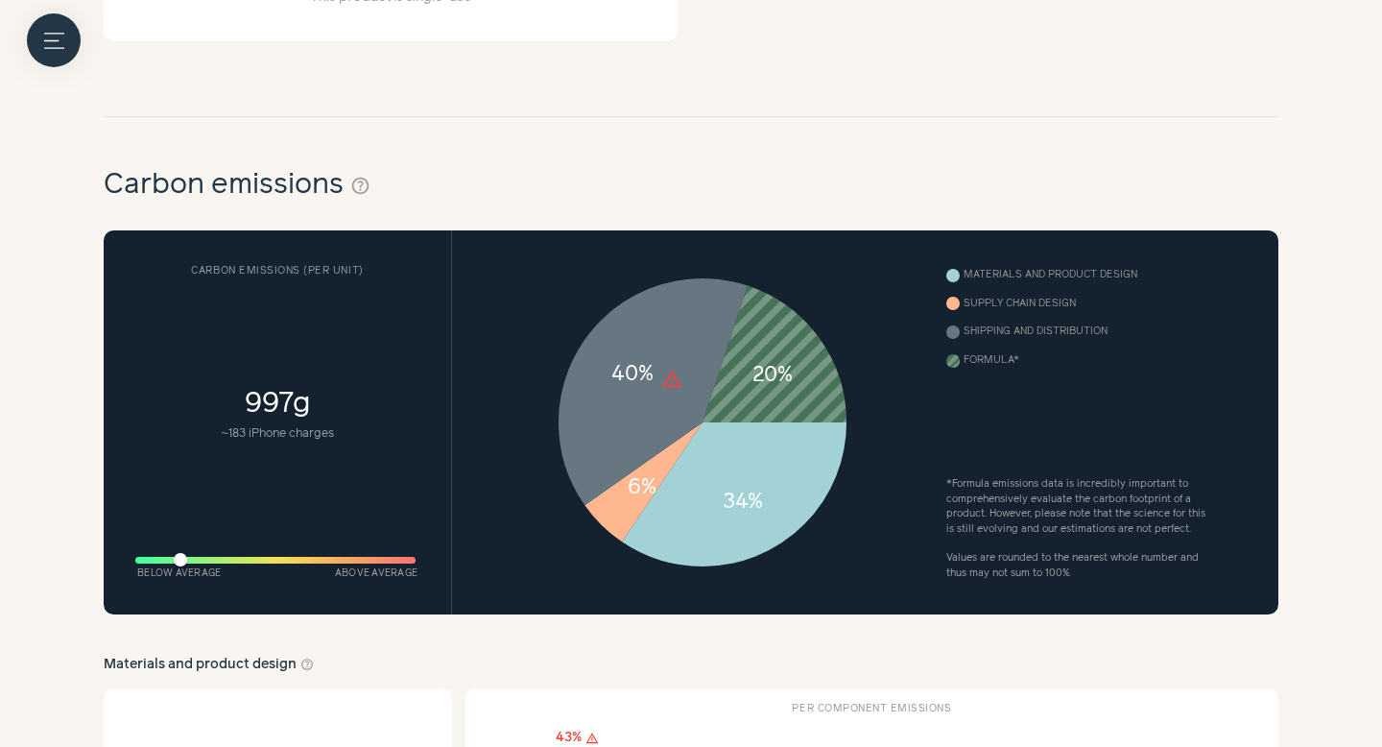
click at [665, 374] on text "warning" at bounding box center [672, 379] width 22 height 26
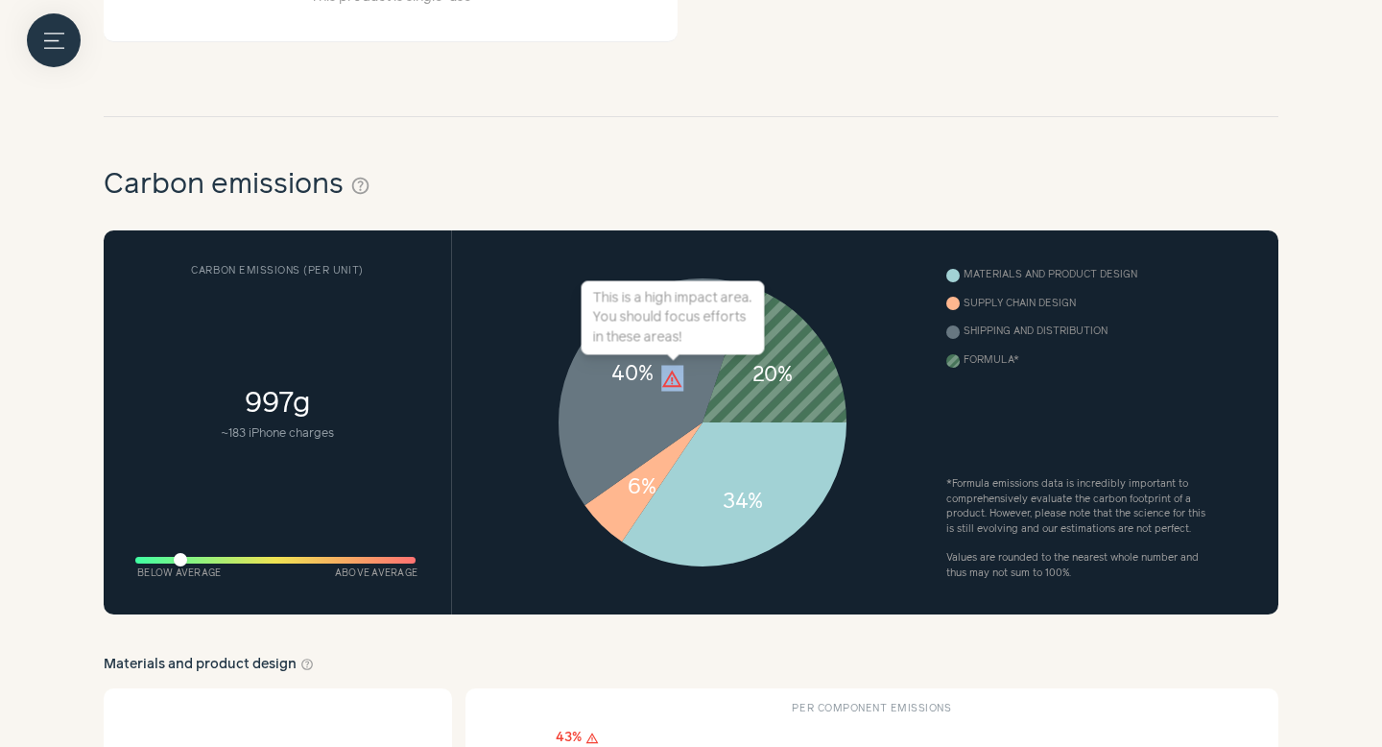
click at [665, 374] on text "warning" at bounding box center [672, 379] width 22 height 26
click at [668, 373] on text "warning" at bounding box center [672, 379] width 22 height 26
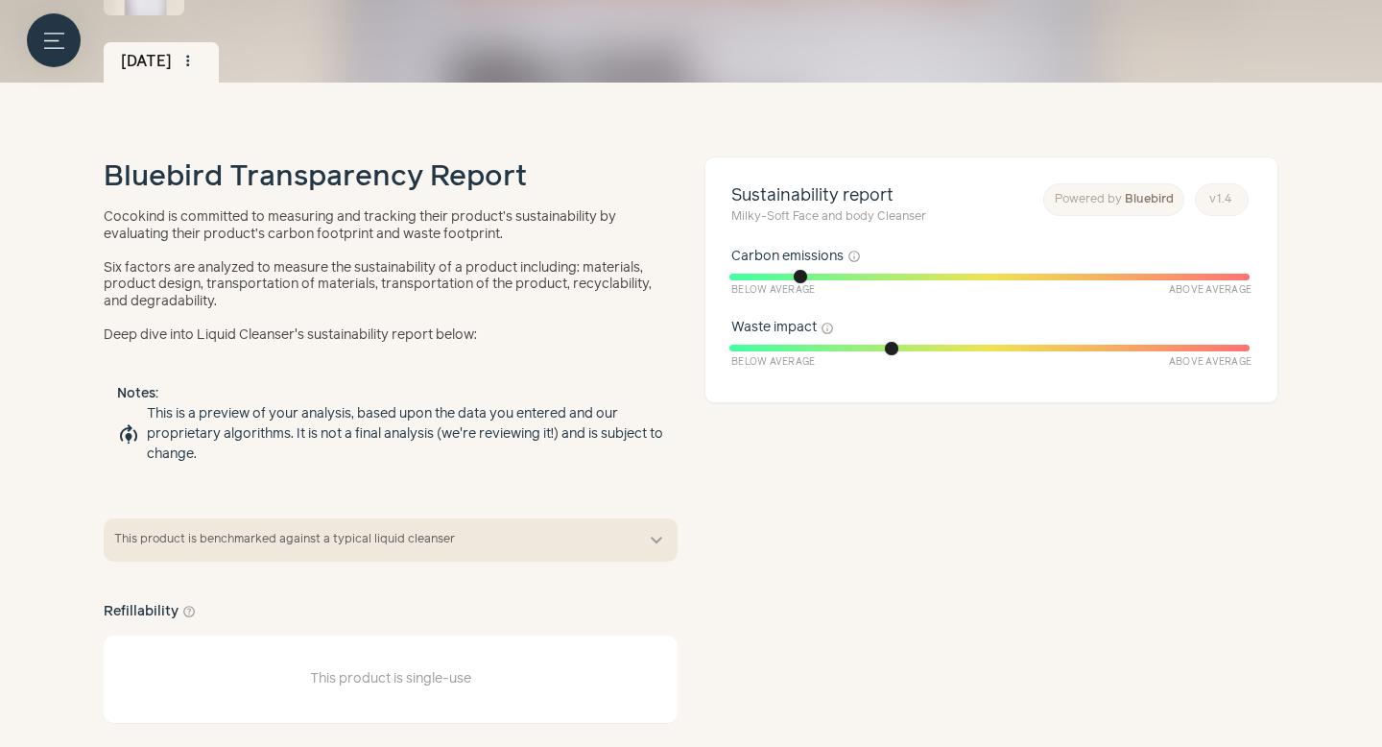
scroll to position [0, 0]
